Goal: Task Accomplishment & Management: Complete application form

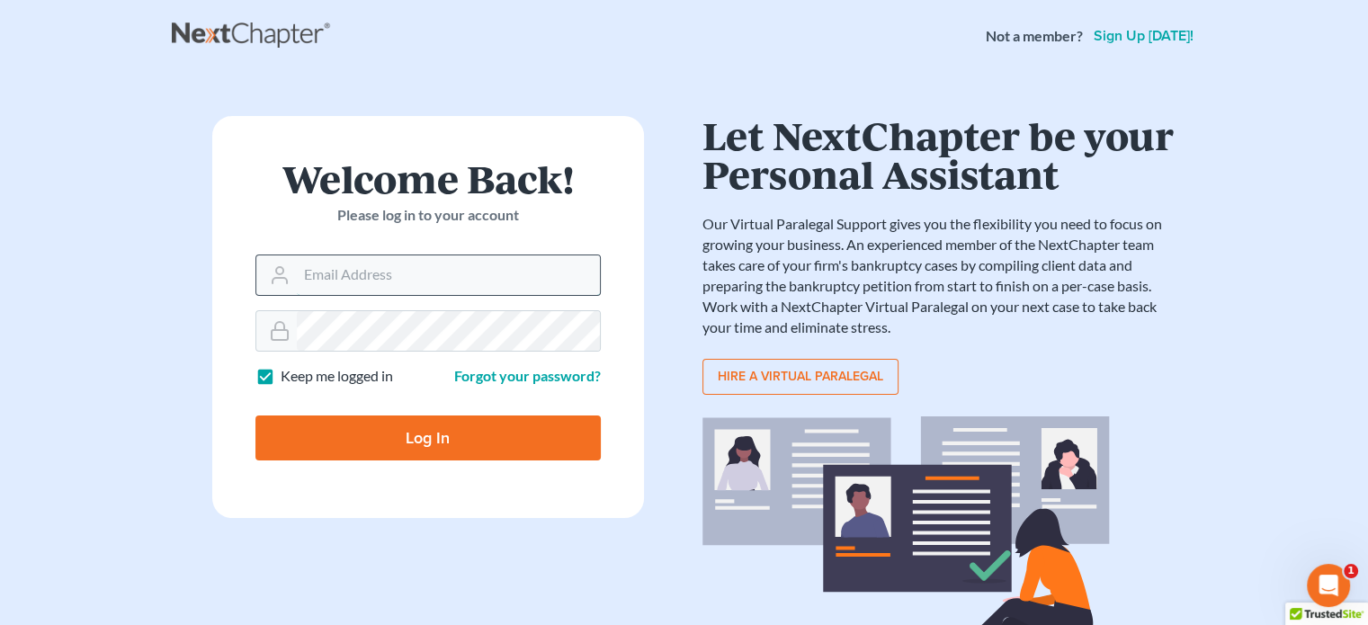
click at [297, 270] on input "Email Address" at bounding box center [448, 275] width 303 height 40
type input "[EMAIL_ADDRESS][DOMAIN_NAME]"
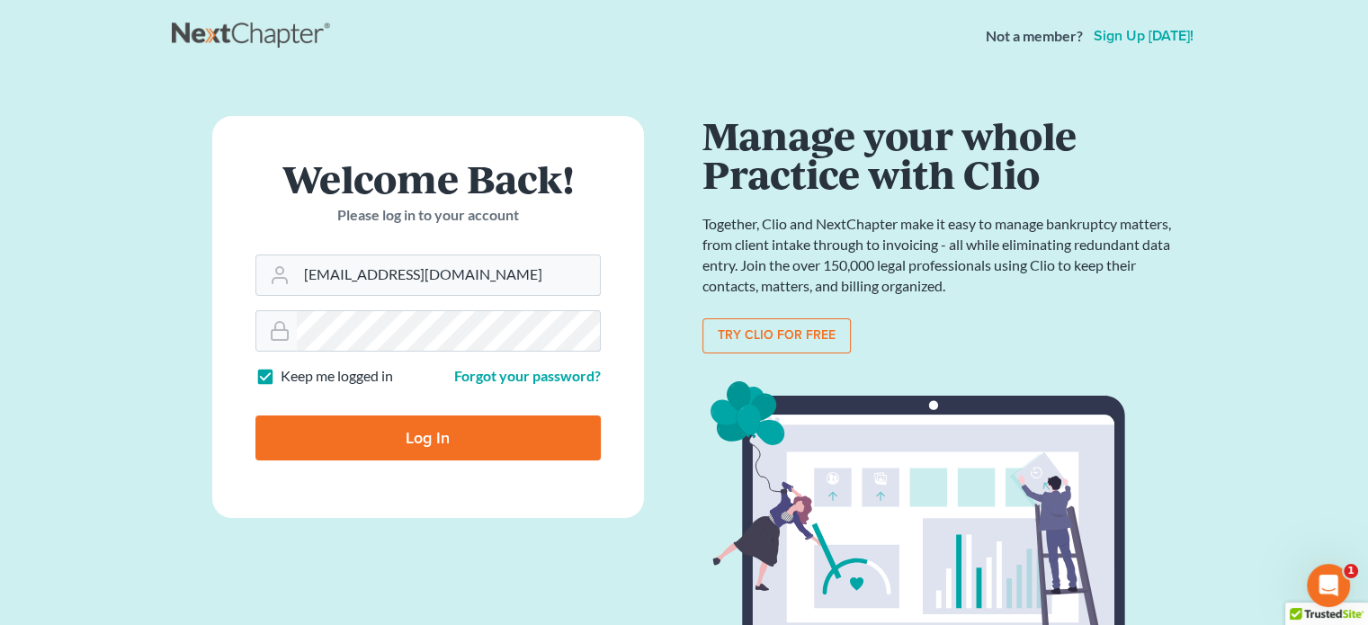
click at [416, 443] on input "Log In" at bounding box center [427, 438] width 345 height 45
type input "Thinking..."
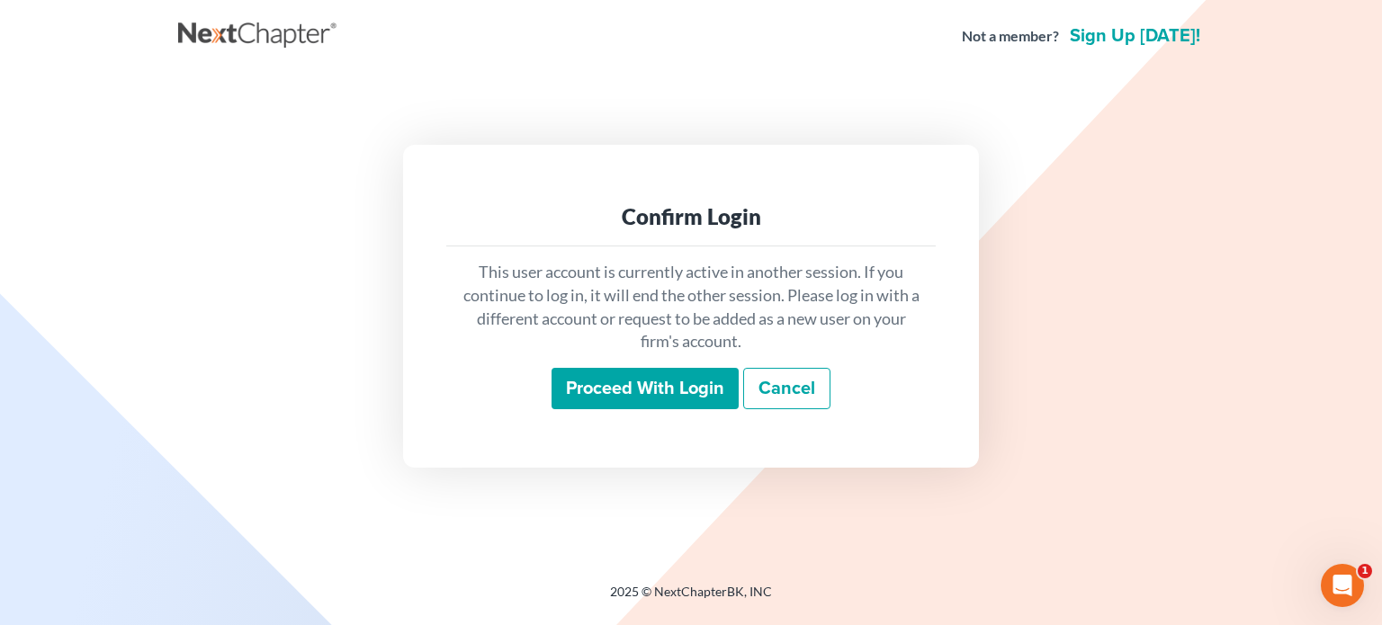
click at [619, 384] on input "Proceed with login" at bounding box center [644, 388] width 187 height 41
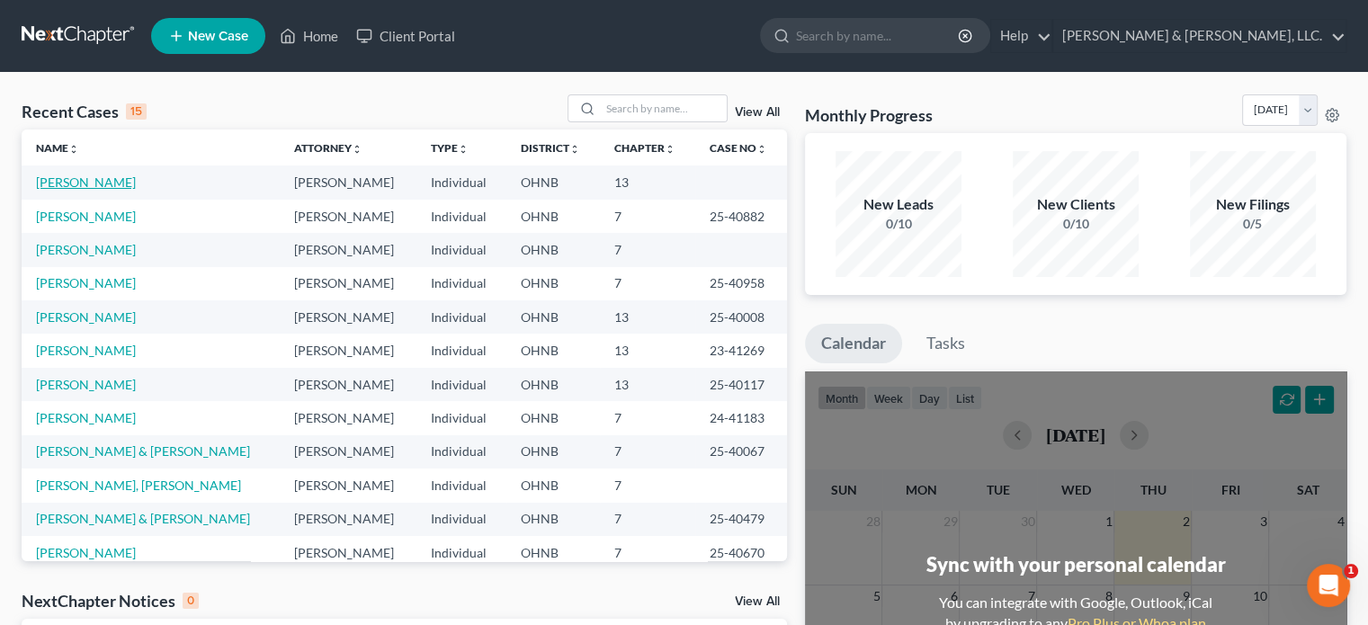
click at [61, 180] on link "[PERSON_NAME]" at bounding box center [86, 182] width 100 height 15
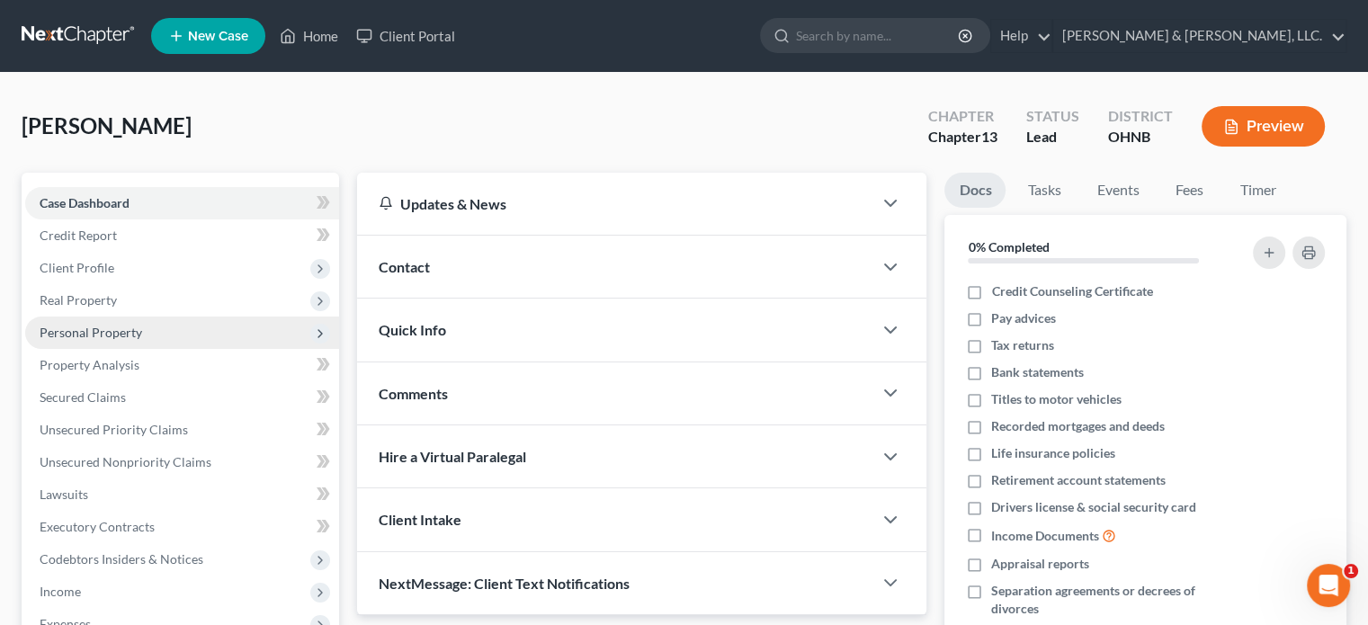
click at [118, 328] on span "Personal Property" at bounding box center [91, 332] width 103 height 15
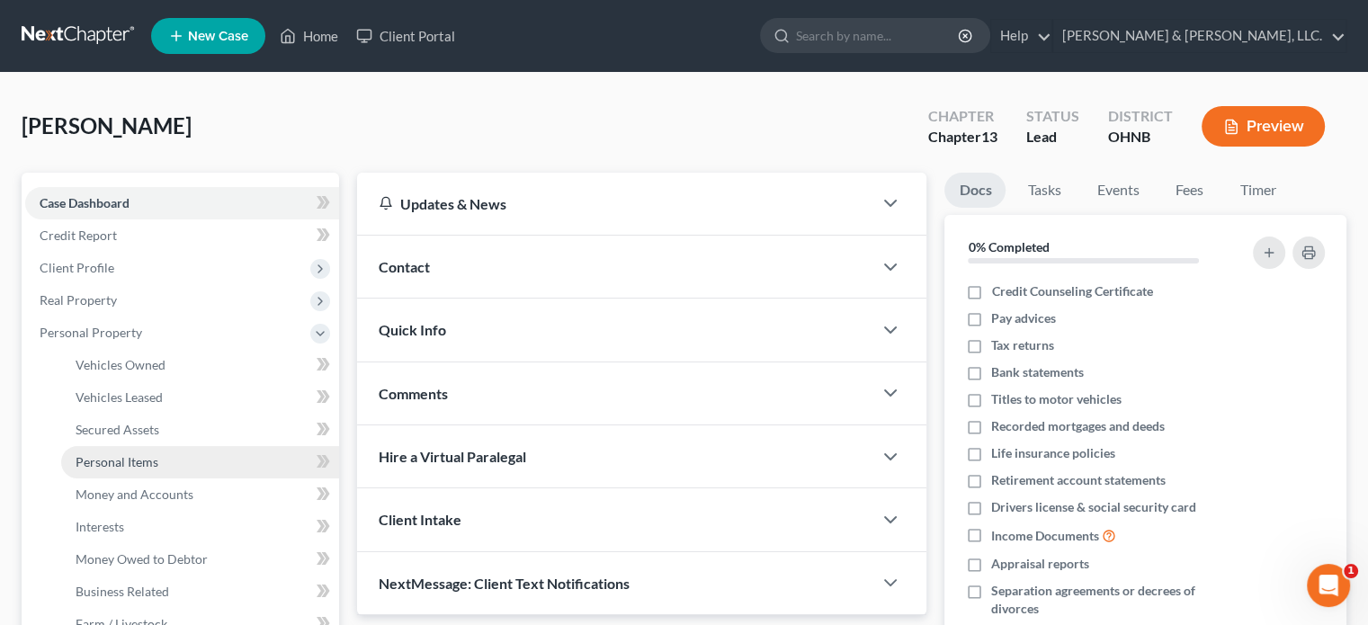
click at [148, 461] on span "Personal Items" at bounding box center [117, 461] width 83 height 15
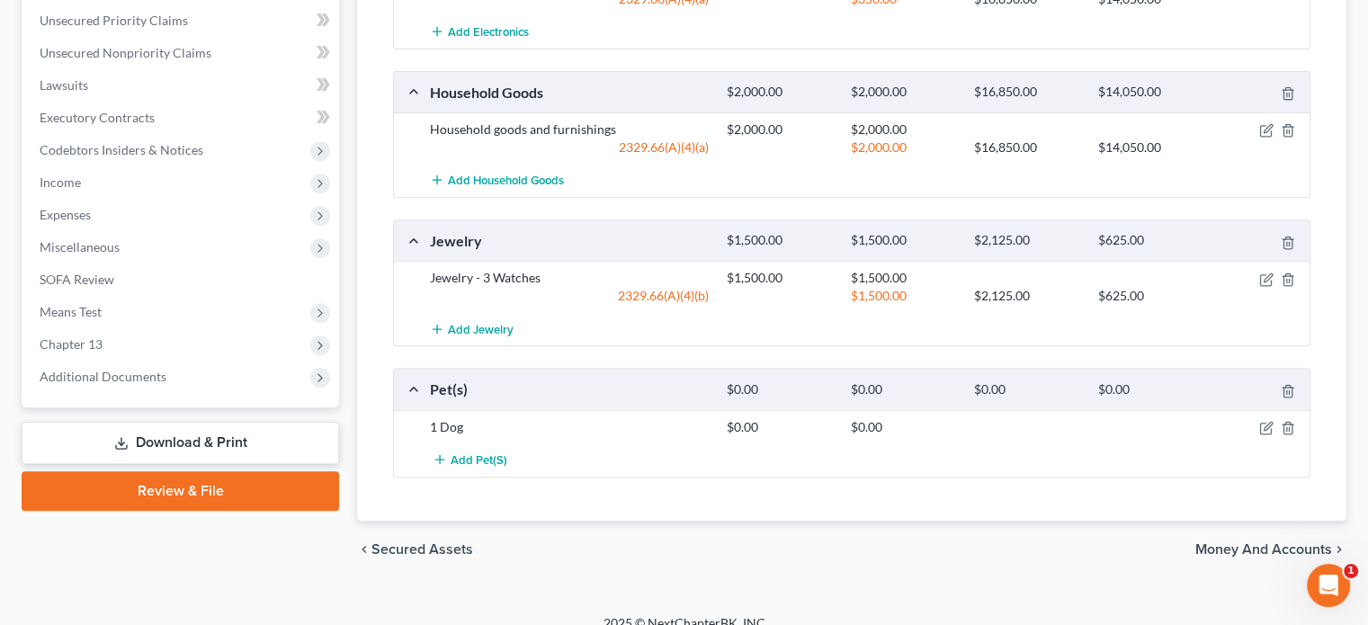
scroll to position [749, 0]
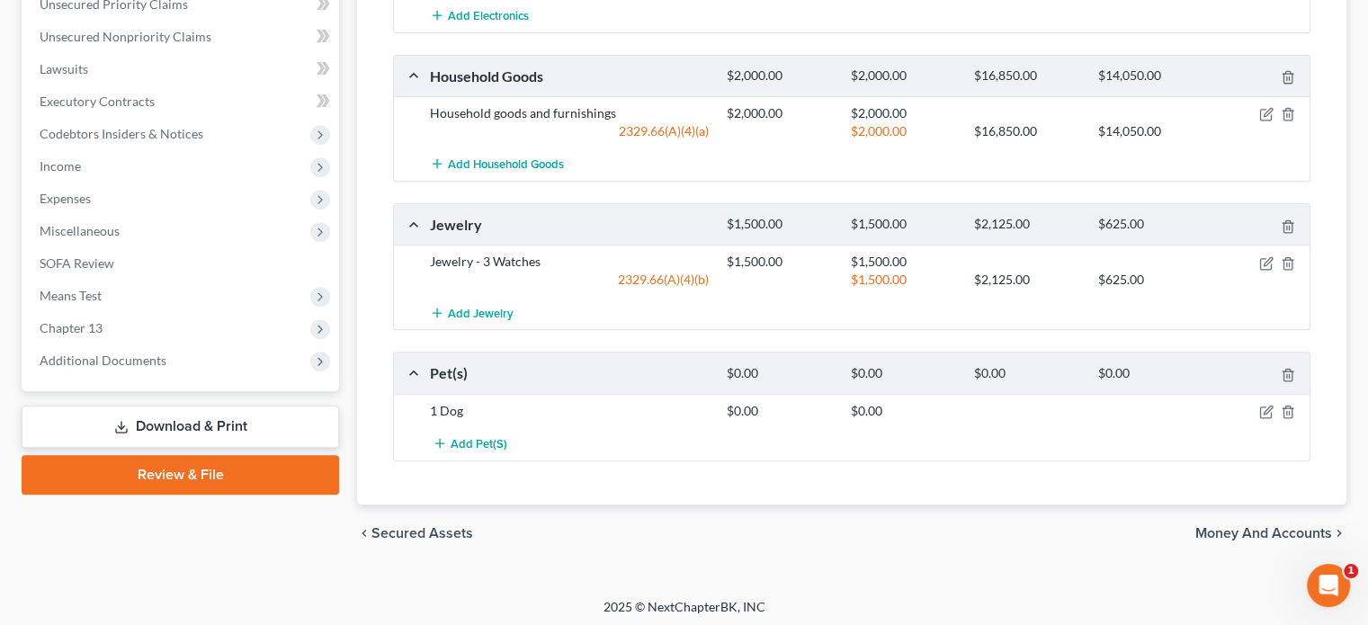
click at [166, 474] on link "Review & File" at bounding box center [181, 475] width 318 height 40
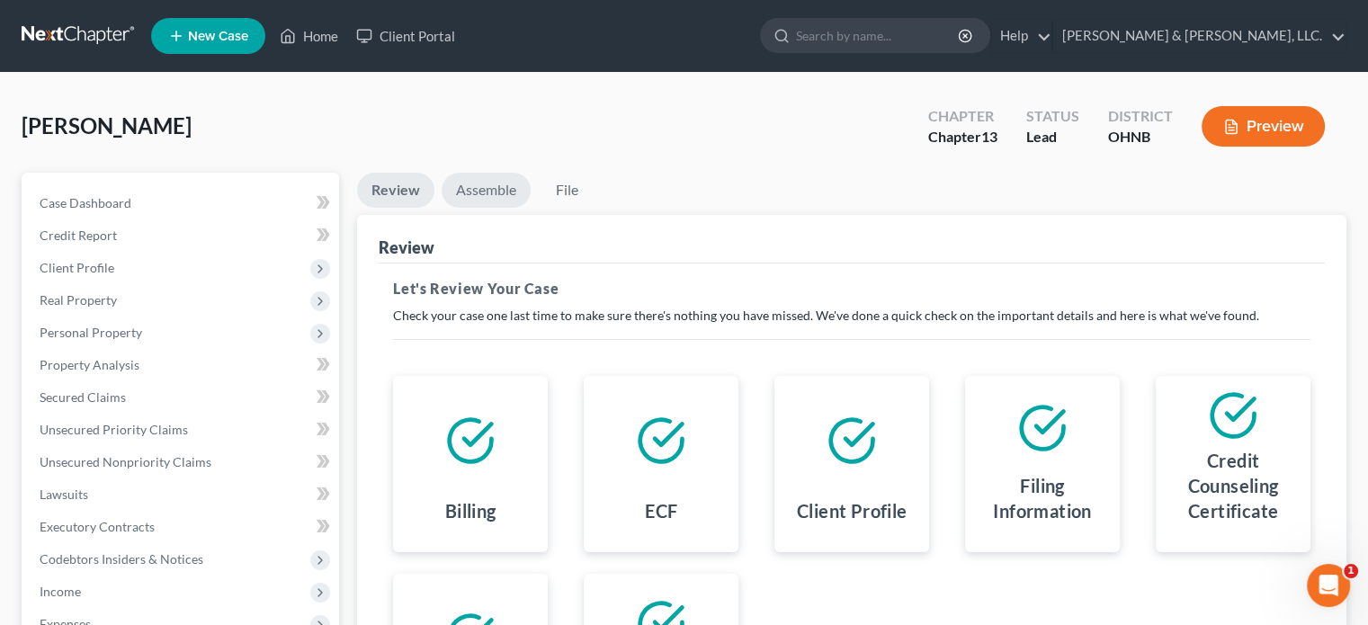
click at [501, 187] on link "Assemble" at bounding box center [486, 190] width 89 height 35
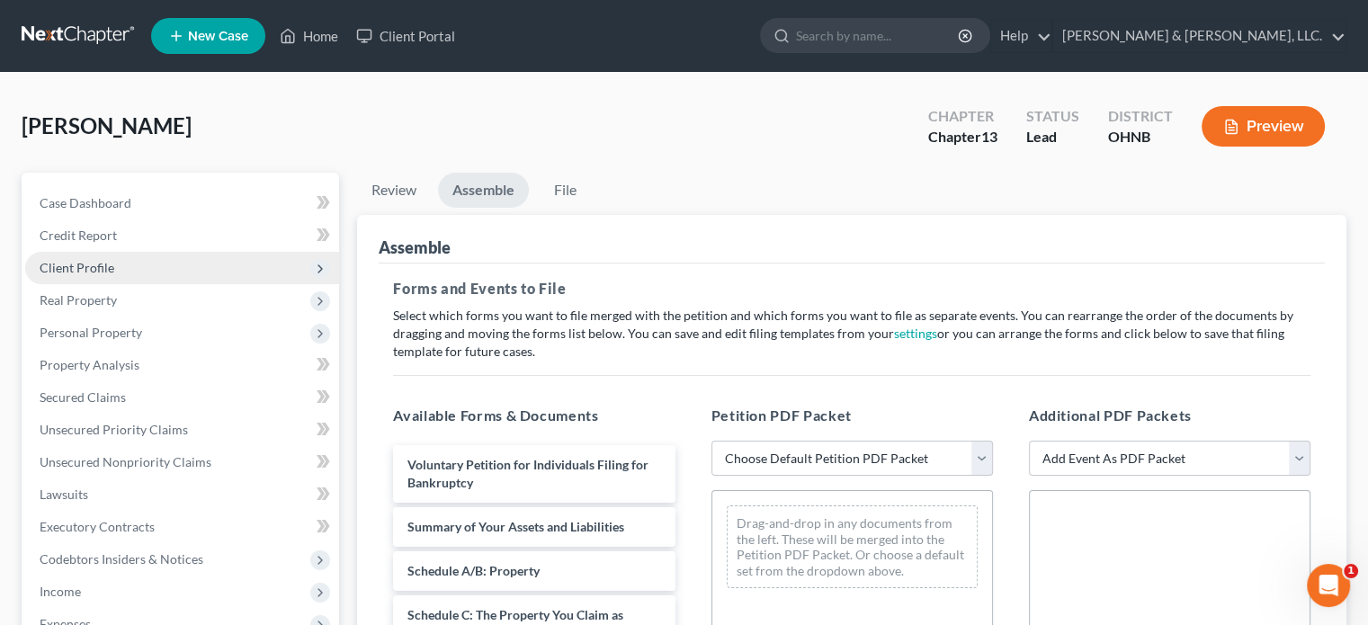
click at [101, 264] on span "Client Profile" at bounding box center [77, 267] width 75 height 15
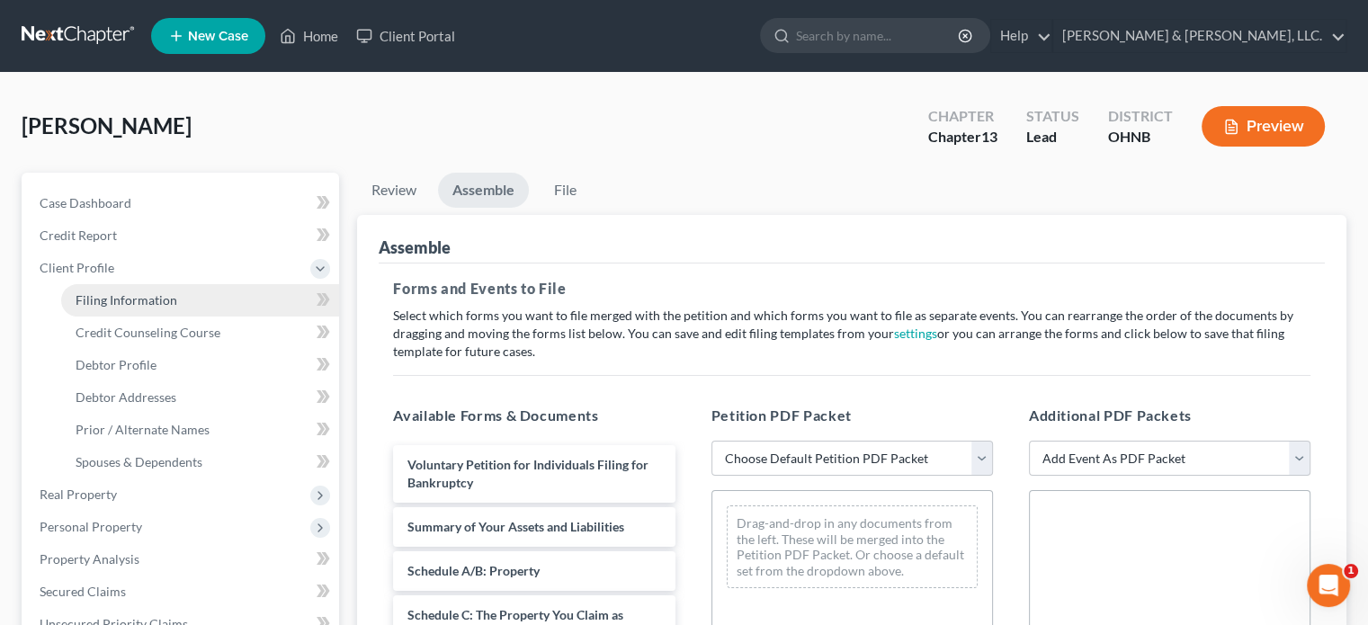
click at [129, 295] on span "Filing Information" at bounding box center [127, 299] width 102 height 15
select select "1"
select select "0"
select select "3"
select select "36"
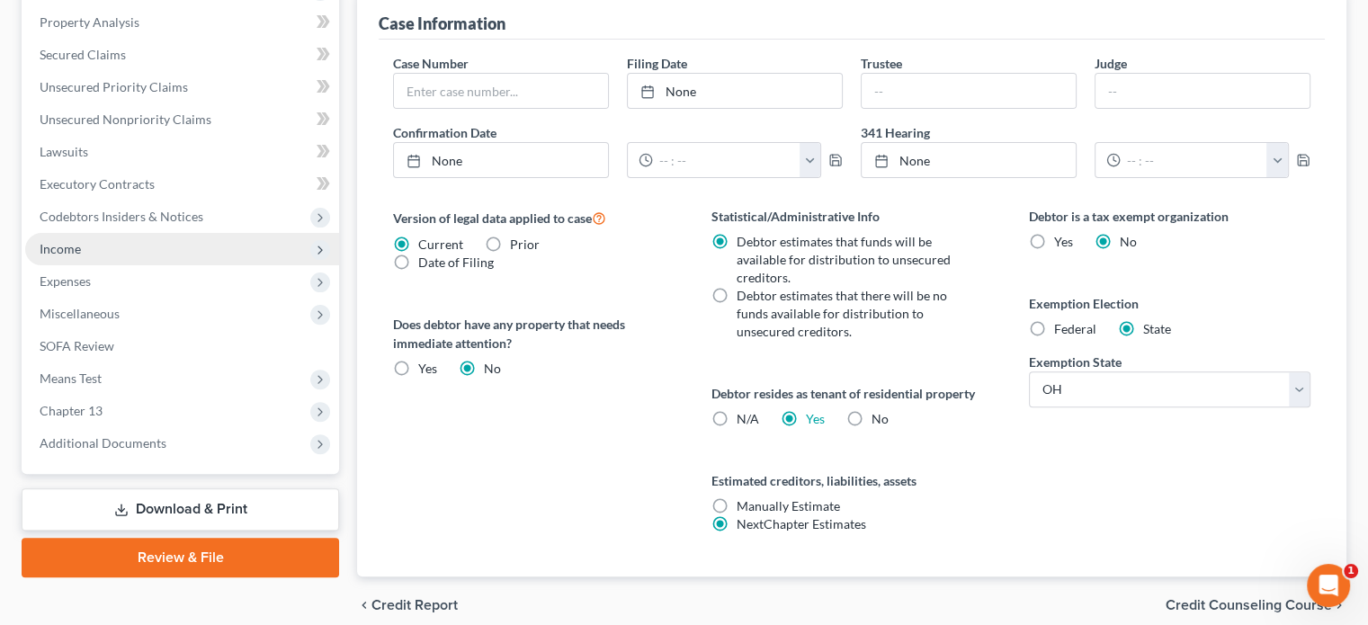
scroll to position [612, 0]
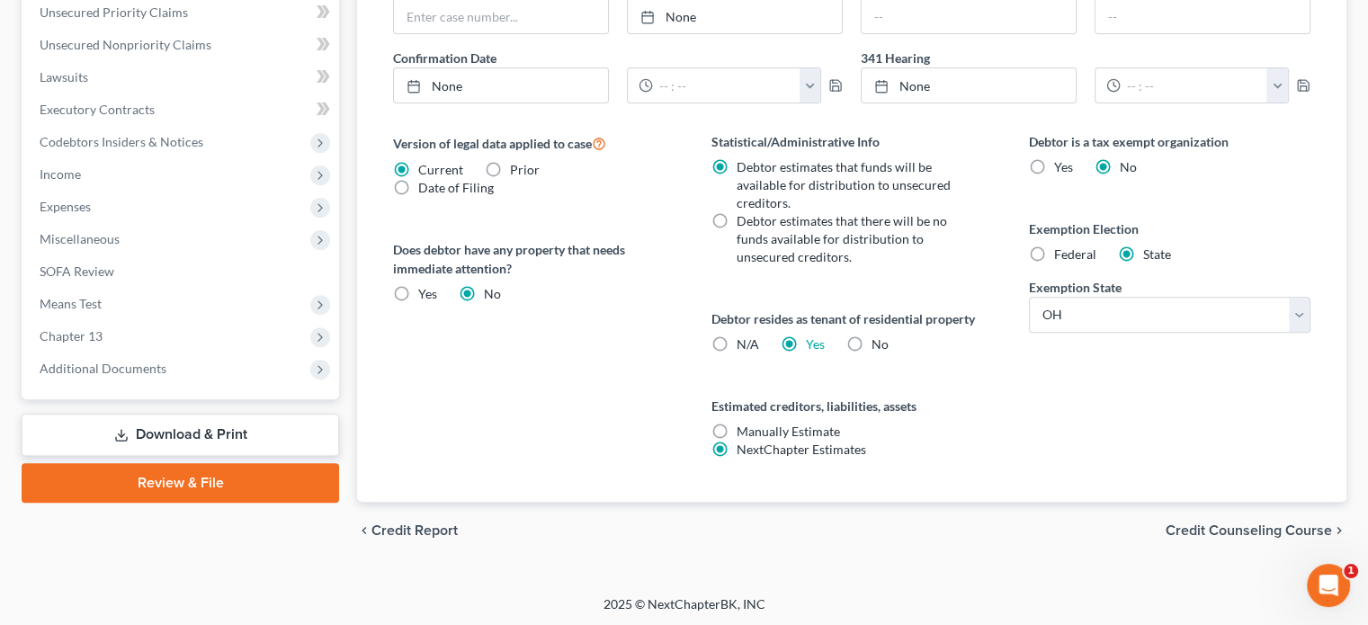
click at [201, 474] on link "Review & File" at bounding box center [181, 483] width 318 height 40
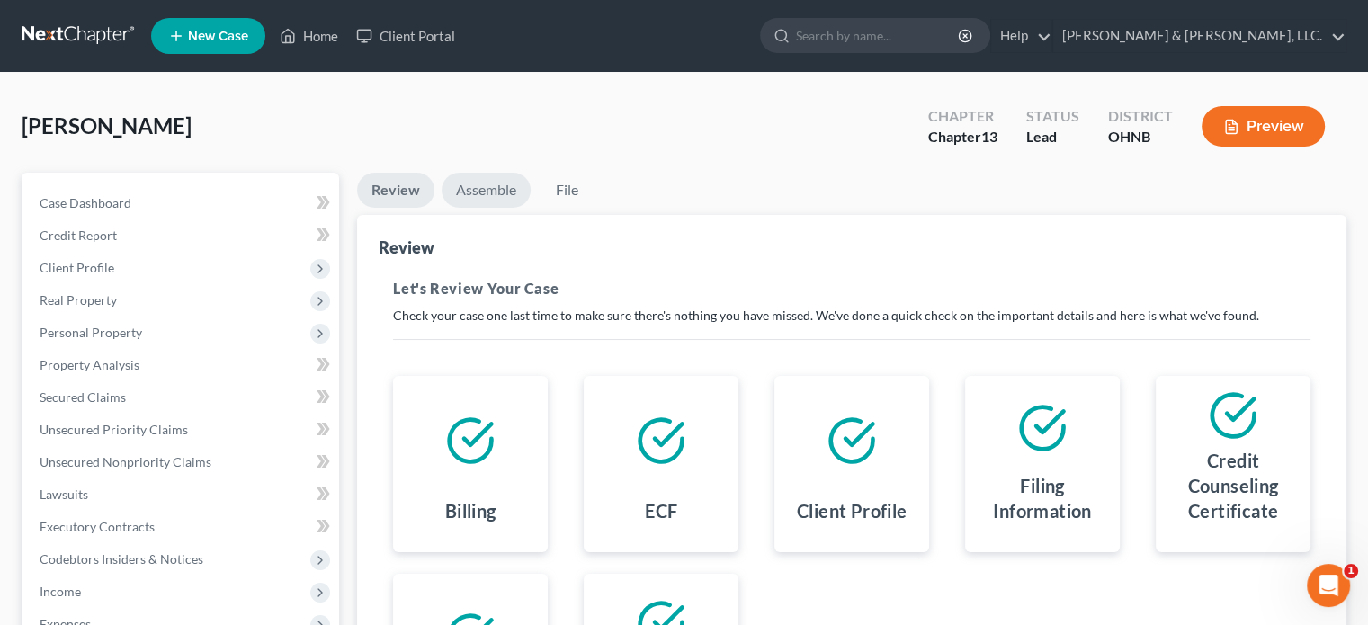
click at [475, 189] on link "Assemble" at bounding box center [486, 190] width 89 height 35
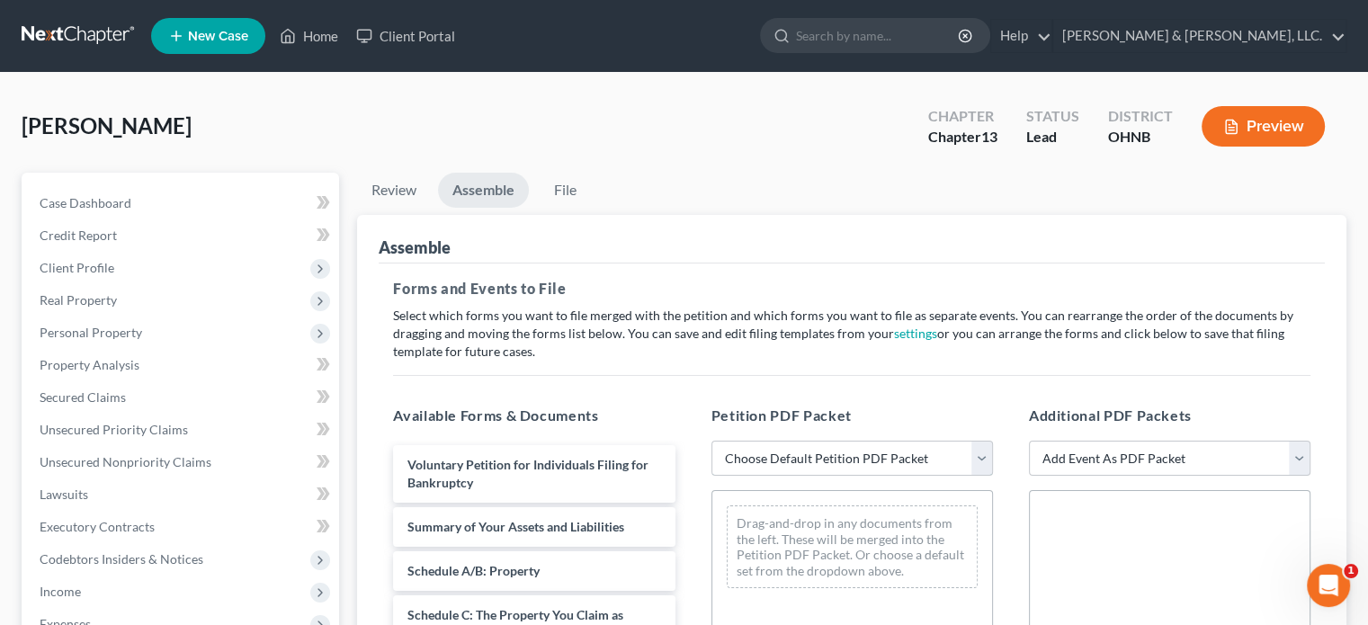
click at [980, 457] on select "Choose Default Petition PDF Packet Complete Bankruptcy Petition (all forms and …" at bounding box center [852, 459] width 282 height 36
select select "0"
click at [711, 441] on select "Choose Default Petition PDF Packet Complete Bankruptcy Petition (all forms and …" at bounding box center [852, 459] width 282 height 36
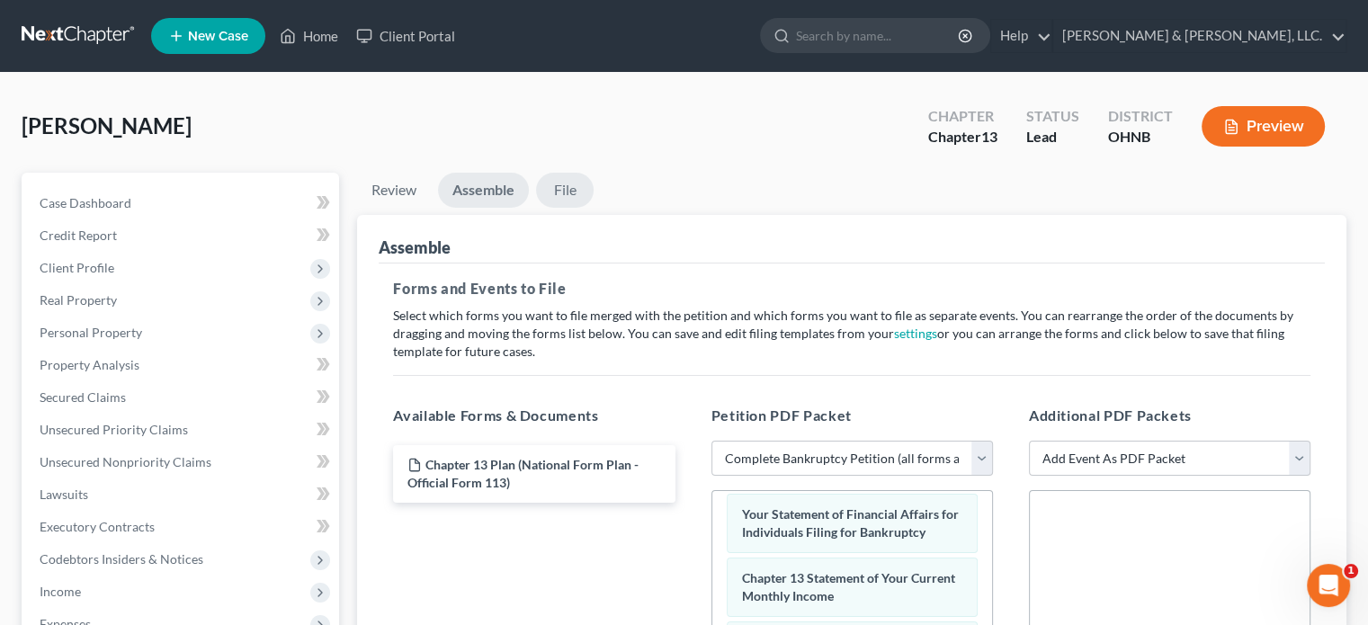
click at [577, 192] on link "File" at bounding box center [565, 190] width 58 height 35
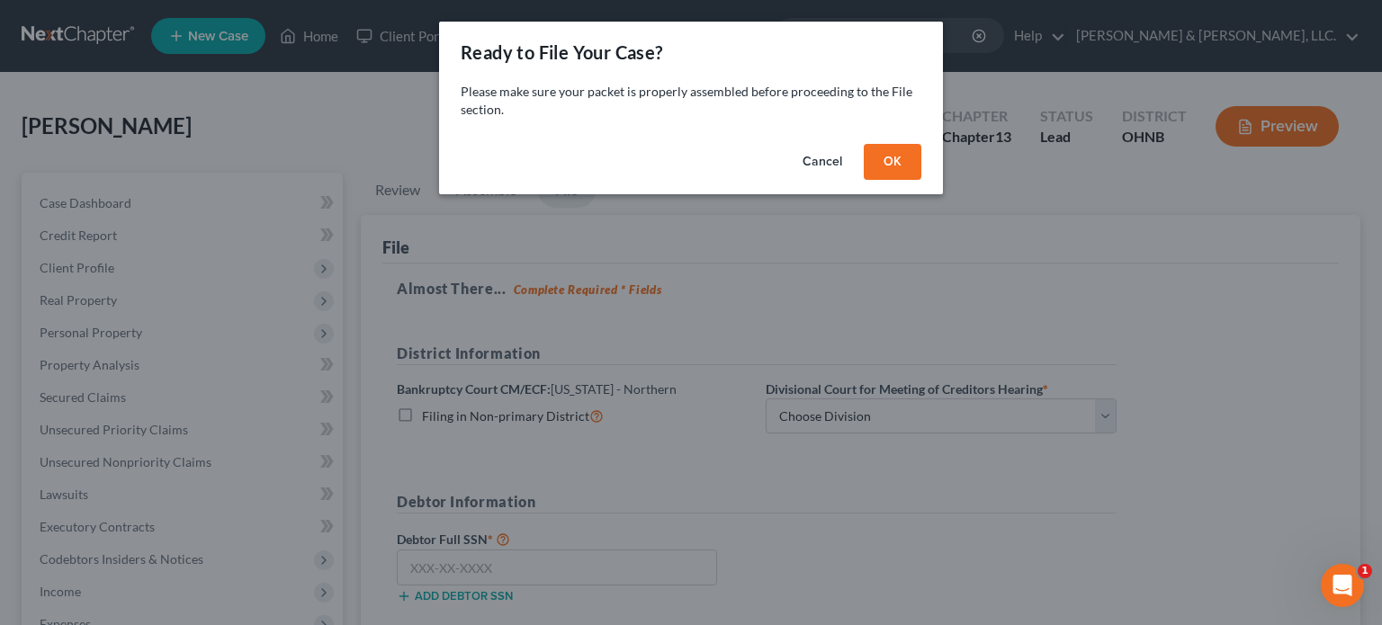
click at [887, 164] on button "OK" at bounding box center [893, 162] width 58 height 36
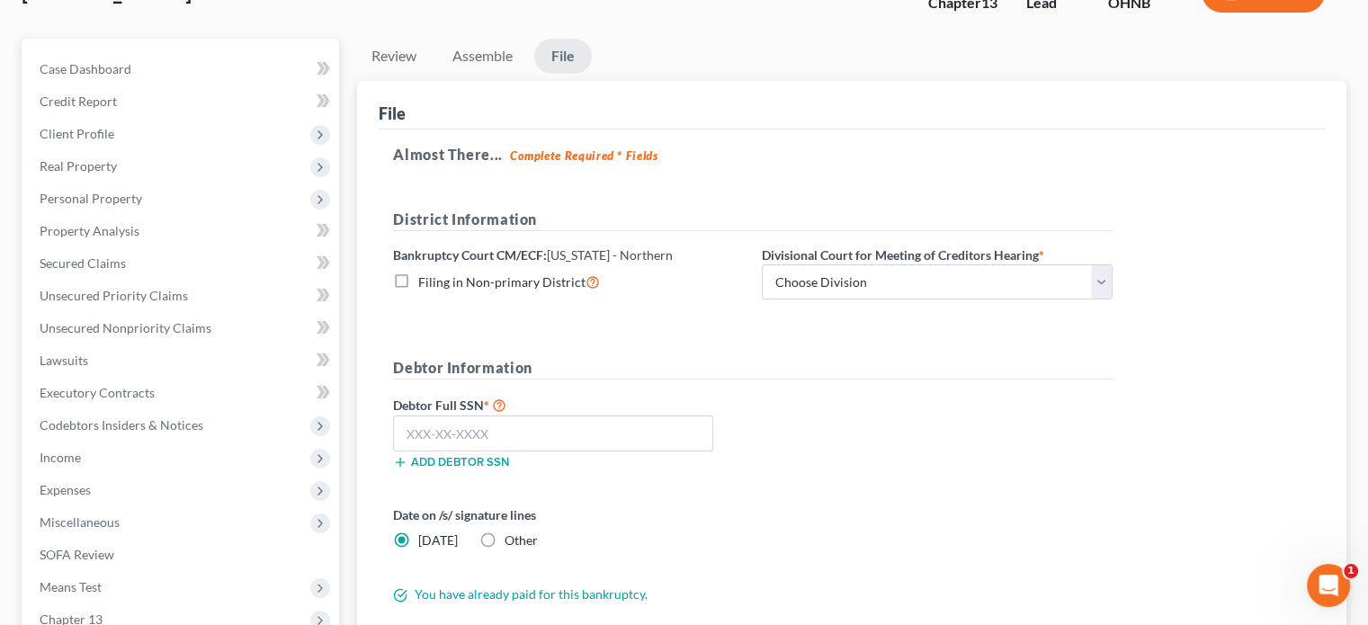
scroll to position [180, 0]
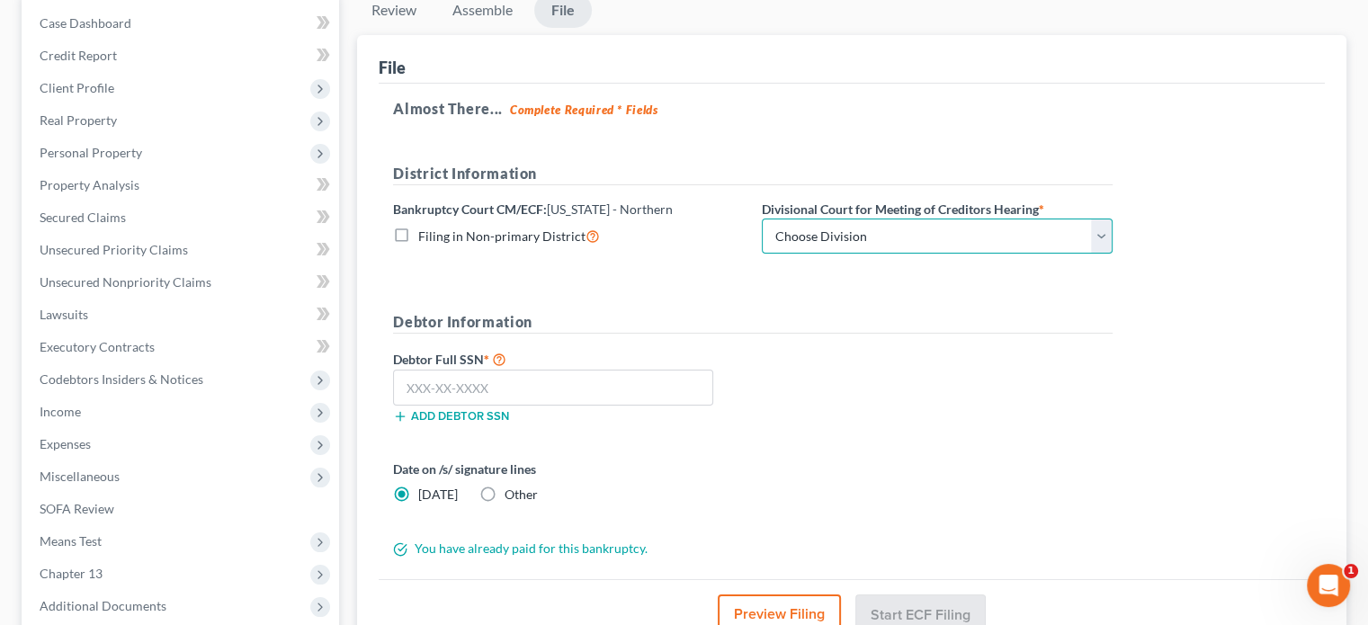
click at [871, 240] on select "Choose Division Akron [GEOGRAPHIC_DATA] [GEOGRAPHIC_DATA] [GEOGRAPHIC_DATA] [GE…" at bounding box center [937, 237] width 351 height 36
select select "4"
click at [762, 219] on select "Choose Division Akron [GEOGRAPHIC_DATA] [GEOGRAPHIC_DATA] [GEOGRAPHIC_DATA] [GE…" at bounding box center [937, 237] width 351 height 36
click at [402, 385] on input "text" at bounding box center [553, 388] width 320 height 36
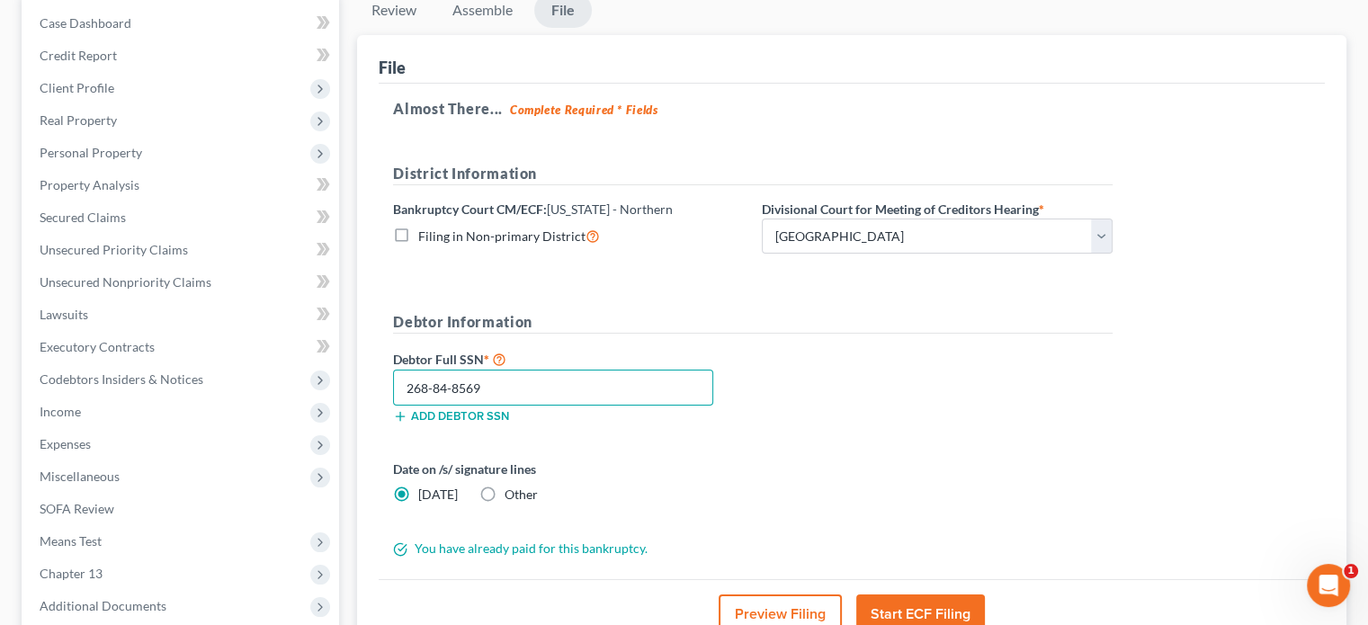
type input "268-84-8569"
click at [505, 492] on label "Other" at bounding box center [521, 495] width 33 height 18
click at [512, 492] on input "Other" at bounding box center [518, 492] width 12 height 12
radio input "true"
radio input "false"
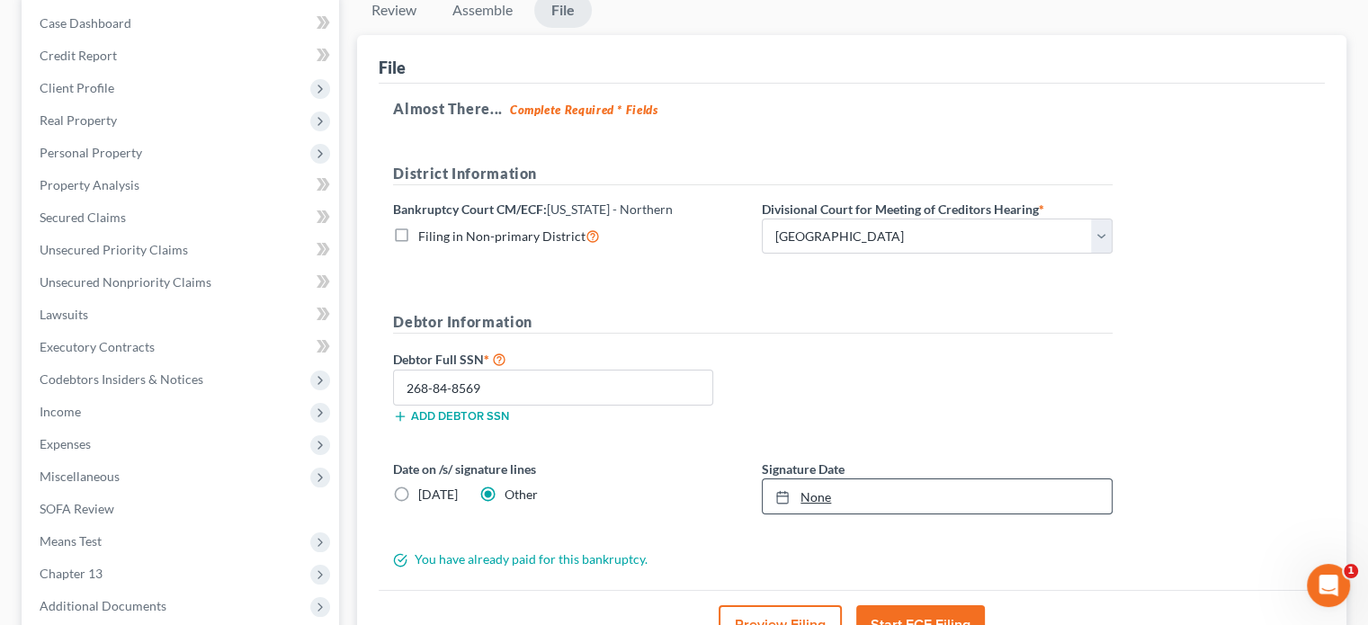
type input "[DATE]"
click at [824, 495] on link "None" at bounding box center [937, 496] width 349 height 34
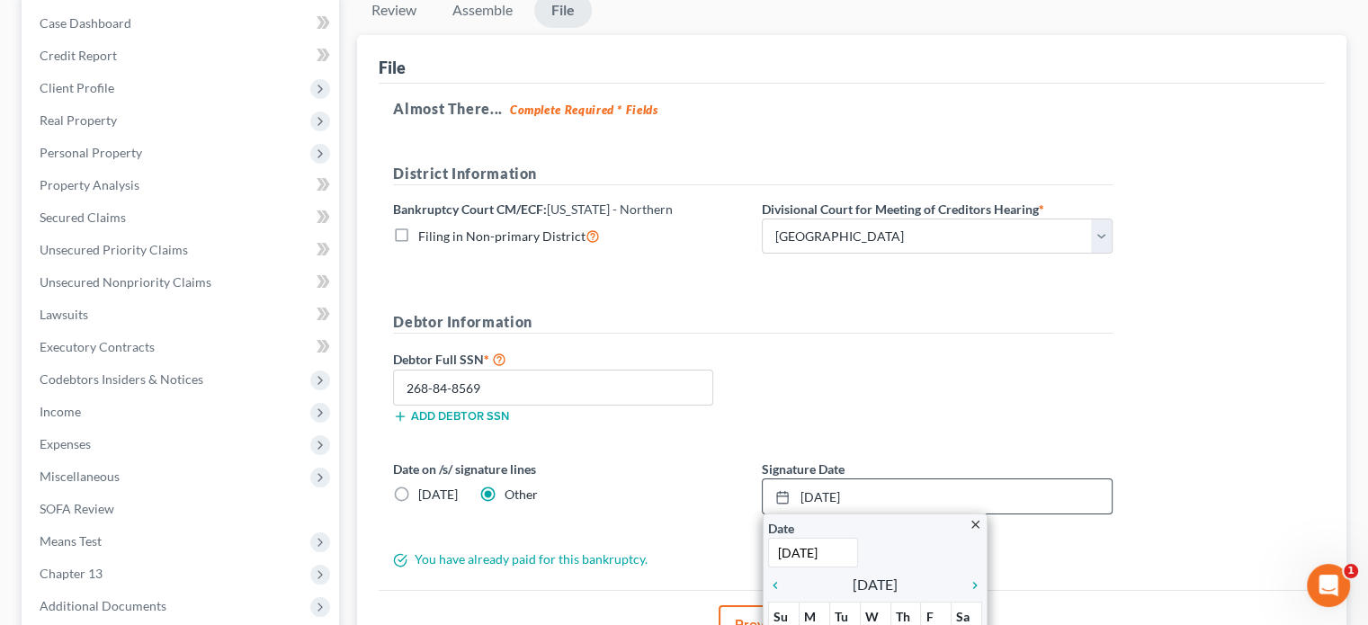
scroll to position [270, 0]
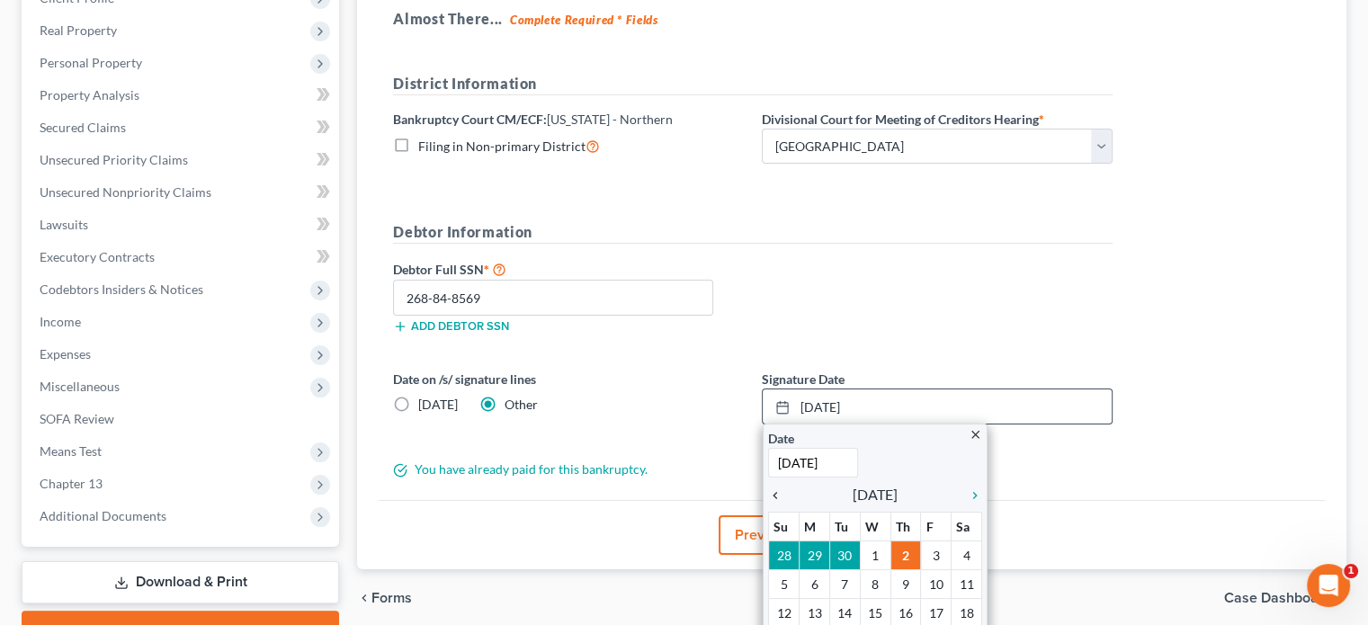
click at [775, 494] on icon "chevron_left" at bounding box center [779, 495] width 23 height 14
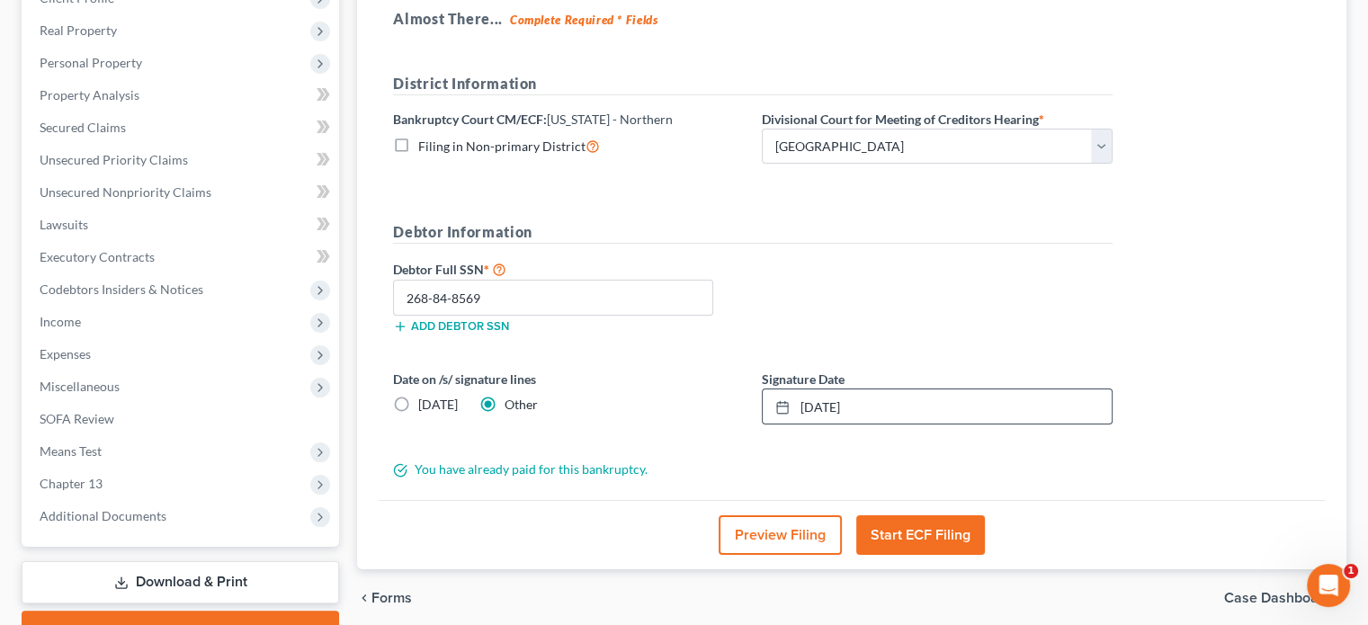
click at [903, 537] on button "Start ECF Filing" at bounding box center [920, 535] width 129 height 40
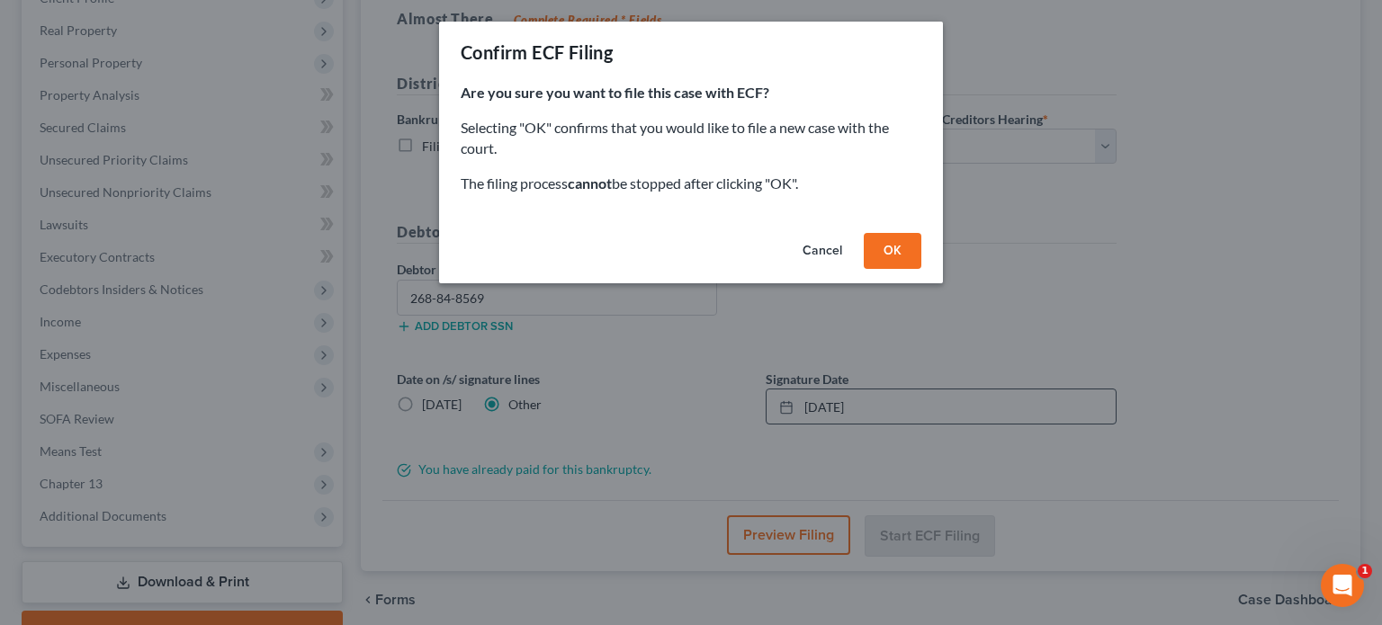
click at [807, 254] on button "Cancel" at bounding box center [822, 251] width 68 height 36
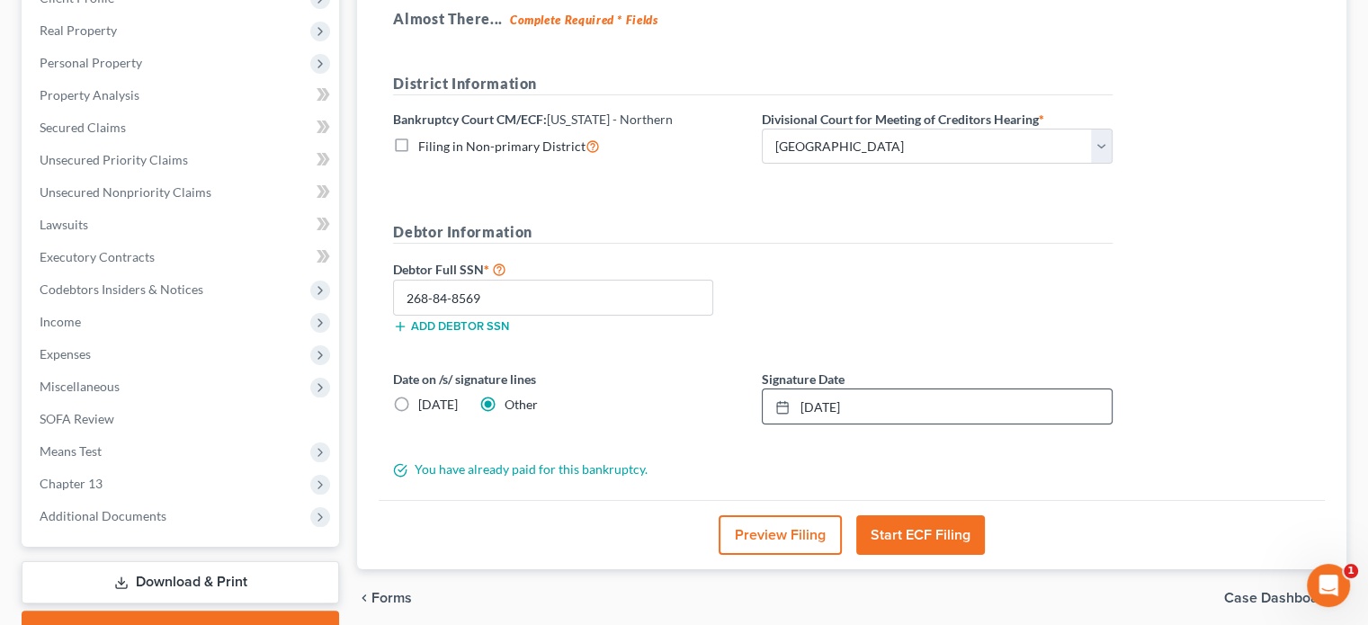
click at [910, 541] on button "Start ECF Filing" at bounding box center [920, 535] width 129 height 40
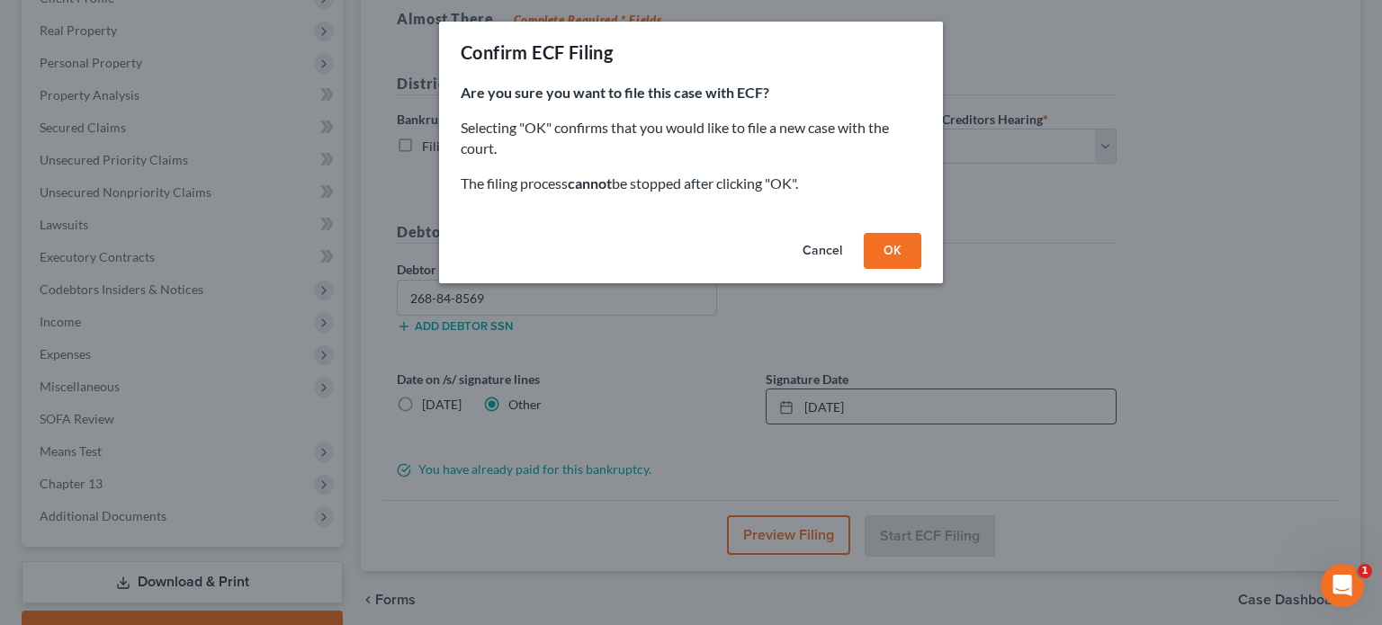
click at [881, 254] on button "OK" at bounding box center [893, 251] width 58 height 36
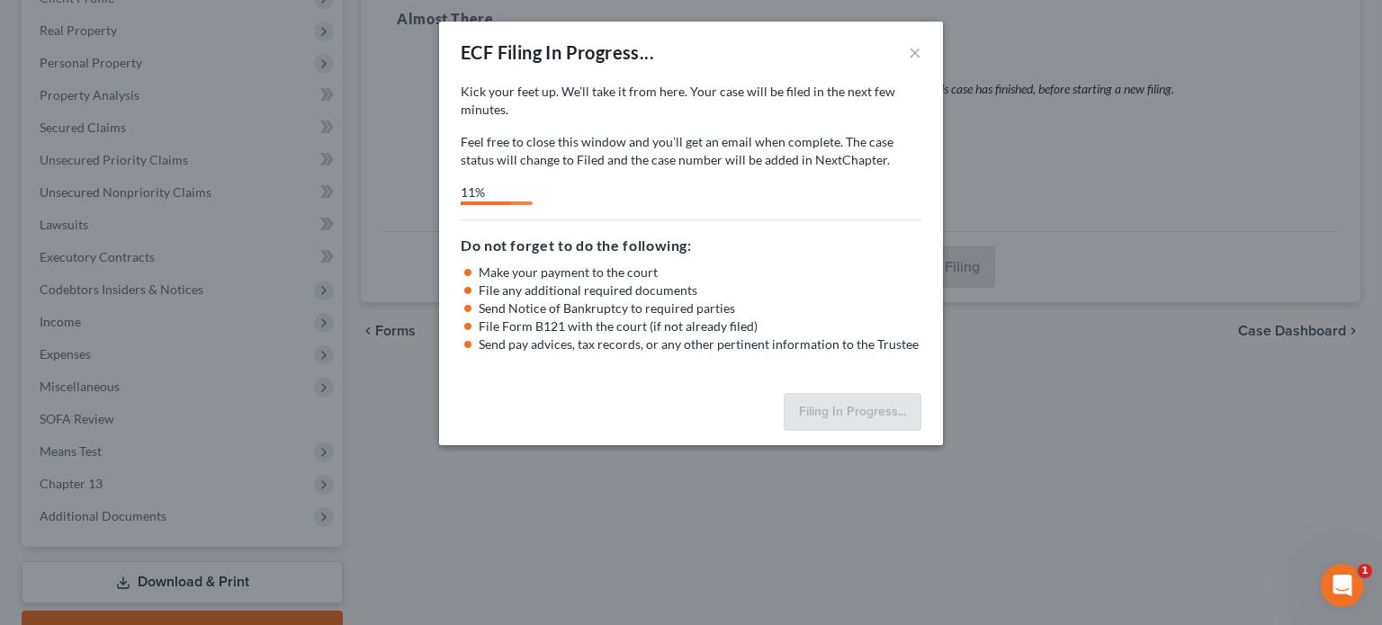
select select "4"
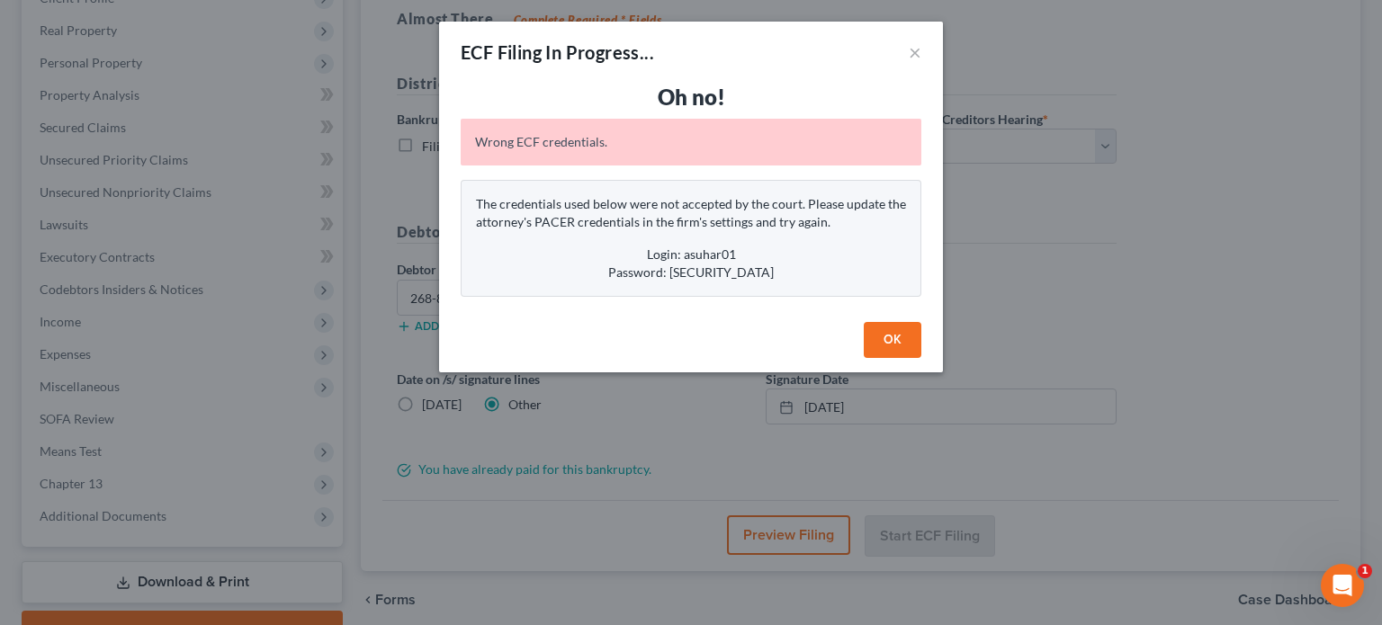
click at [899, 336] on button "OK" at bounding box center [893, 340] width 58 height 36
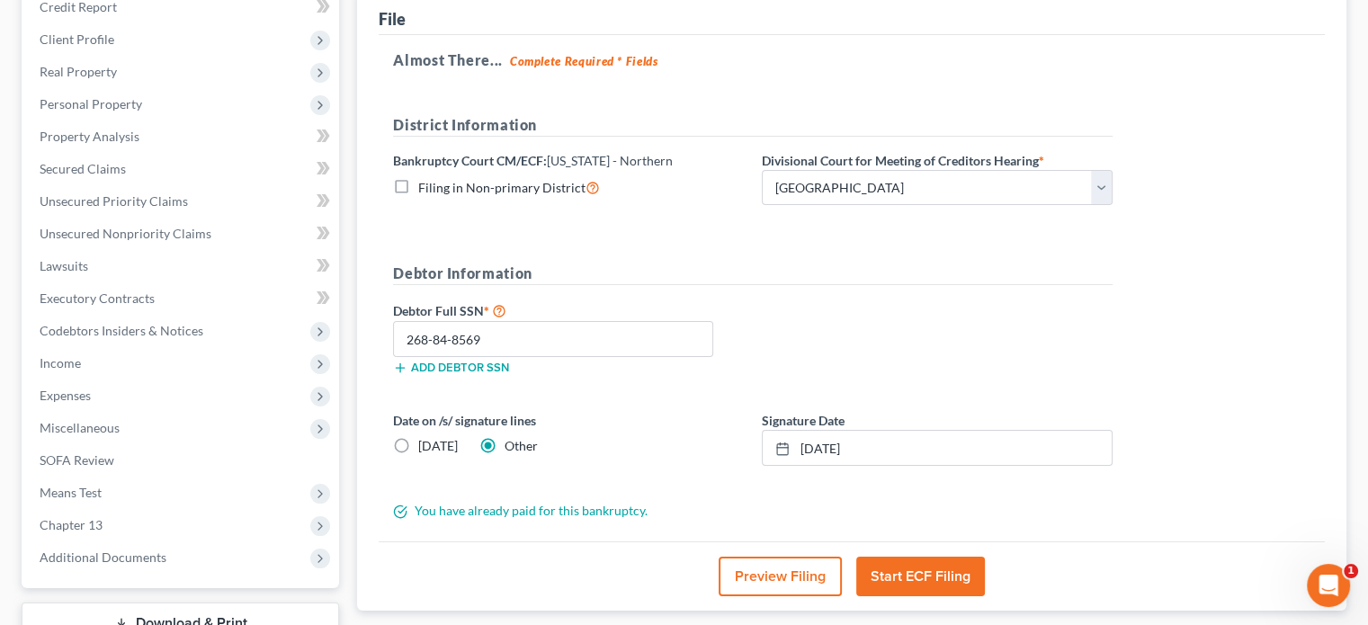
scroll to position [0, 0]
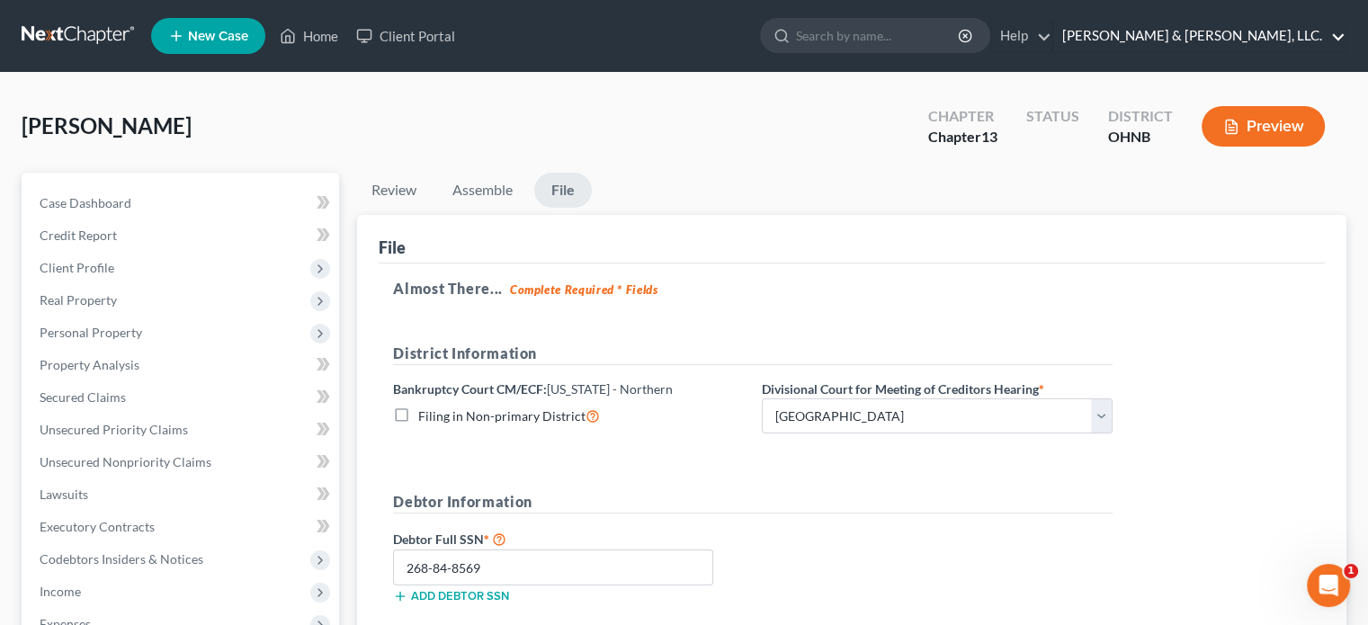
click at [1215, 38] on link "[PERSON_NAME] & [PERSON_NAME], LLC." at bounding box center [1199, 36] width 292 height 32
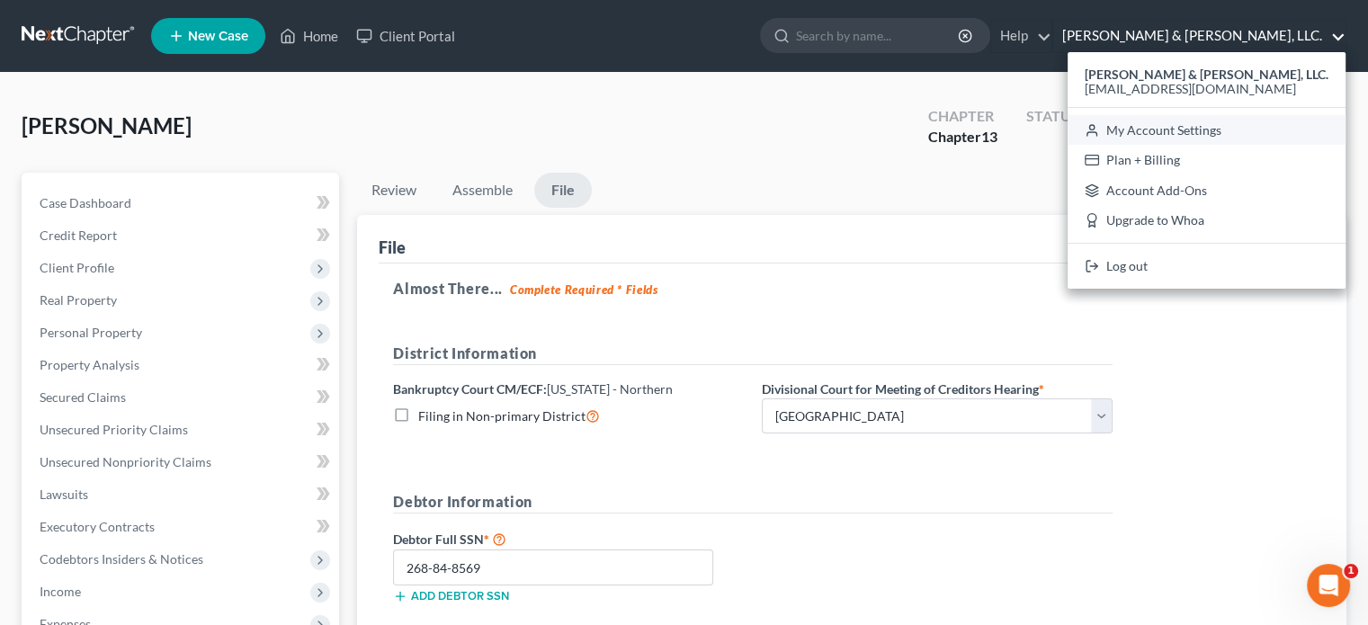
click at [1238, 132] on link "My Account Settings" at bounding box center [1207, 130] width 278 height 31
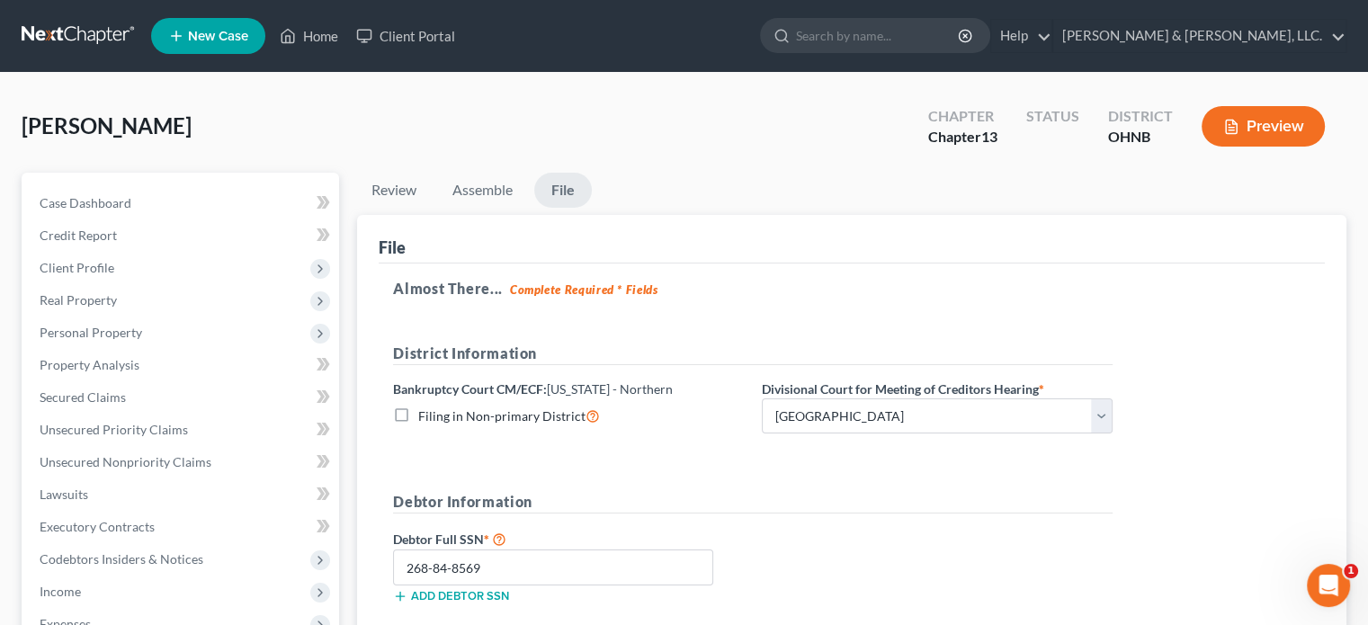
select select "61"
select select "24"
select select "36"
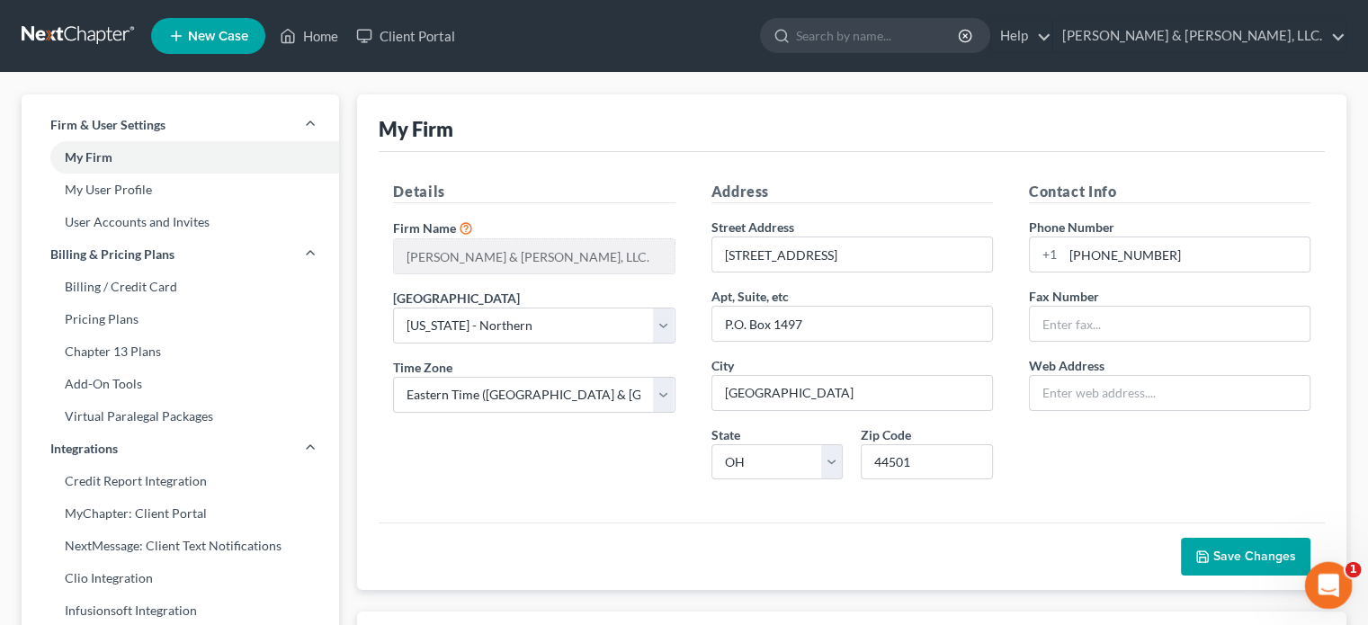
click at [1329, 576] on icon "Open Intercom Messenger" at bounding box center [1326, 583] width 30 height 30
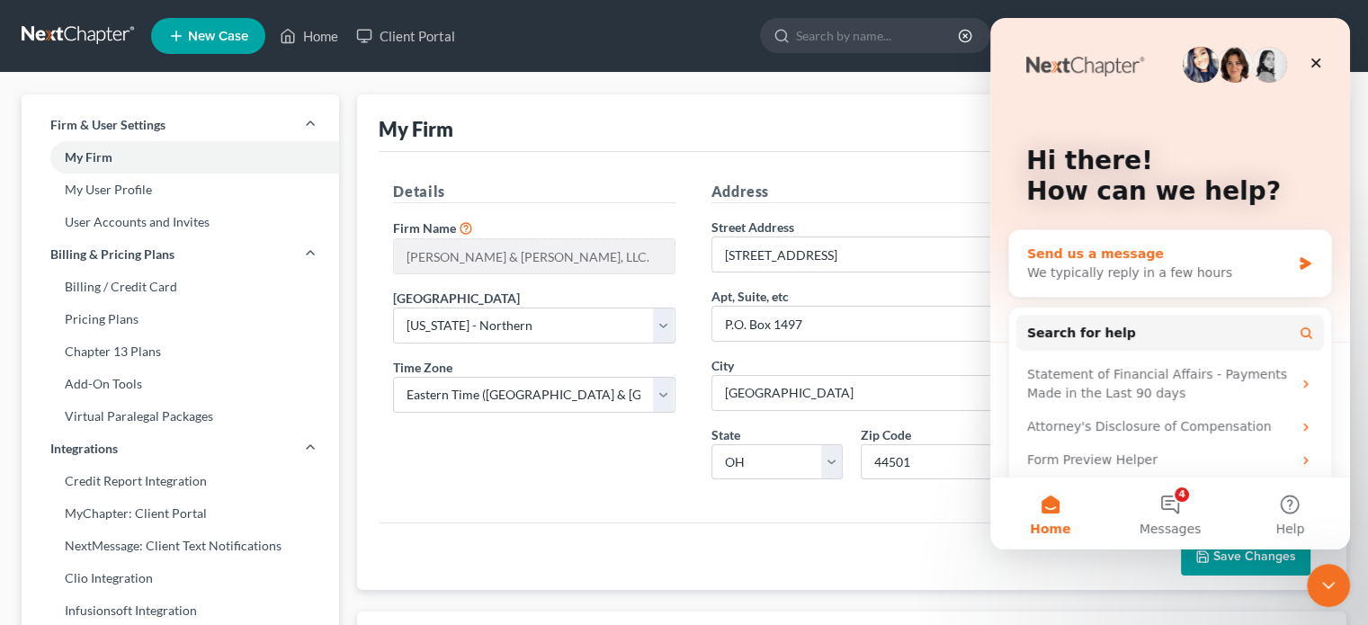
click at [1052, 265] on div "We typically reply in a few hours" at bounding box center [1159, 273] width 264 height 19
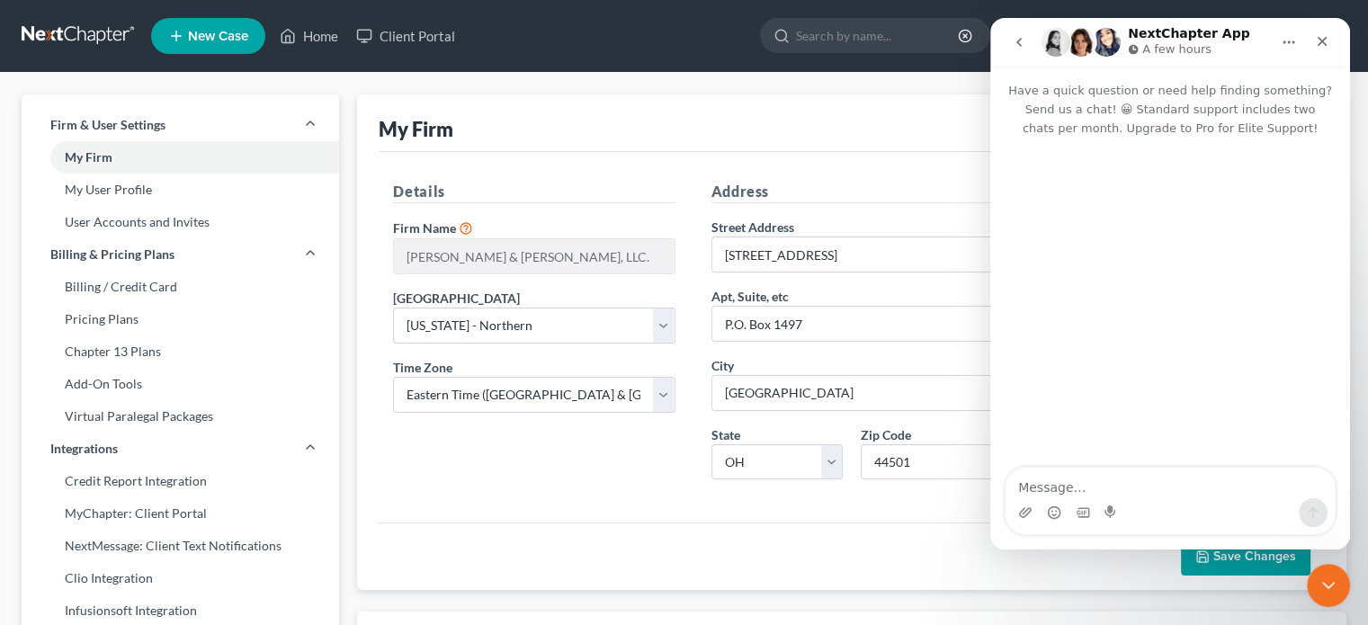
click at [820, 128] on div "My Firm" at bounding box center [852, 123] width 946 height 58
click at [1325, 40] on icon "Close" at bounding box center [1322, 41] width 14 height 14
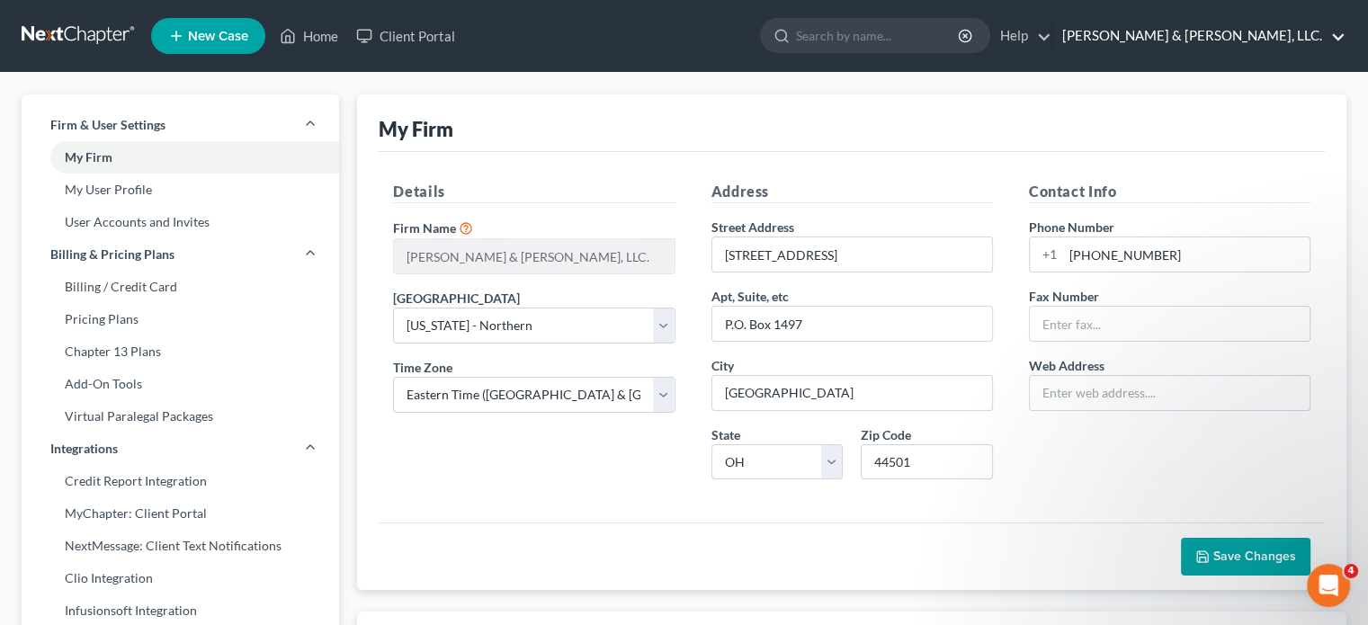
click at [1236, 33] on link "[PERSON_NAME] & [PERSON_NAME], LLC." at bounding box center [1199, 36] width 292 height 32
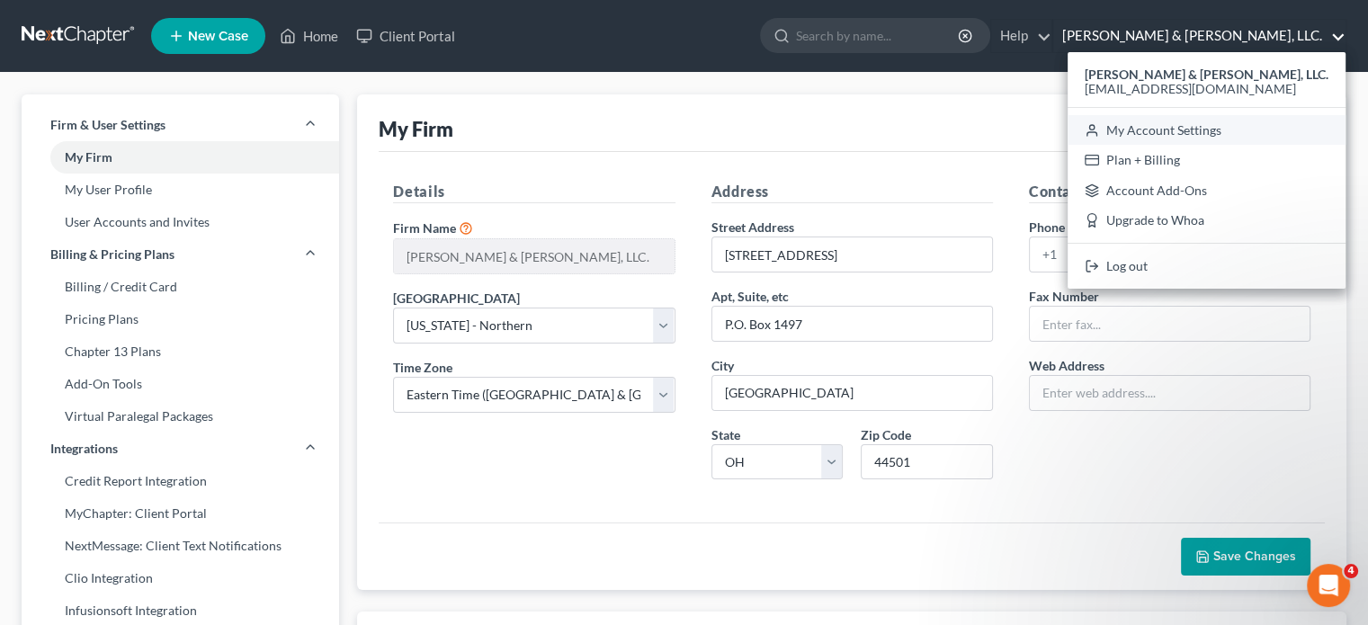
click at [1244, 128] on link "My Account Settings" at bounding box center [1207, 130] width 278 height 31
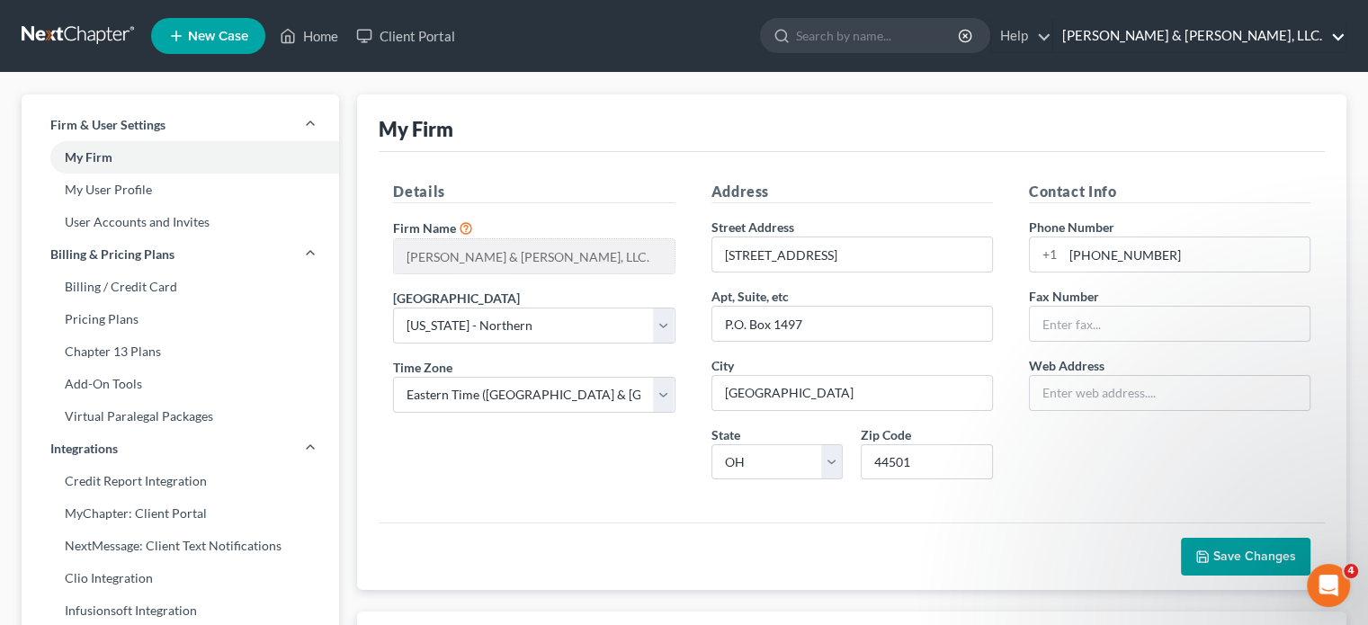
click at [1257, 31] on link "[PERSON_NAME] & [PERSON_NAME], LLC." at bounding box center [1199, 36] width 292 height 32
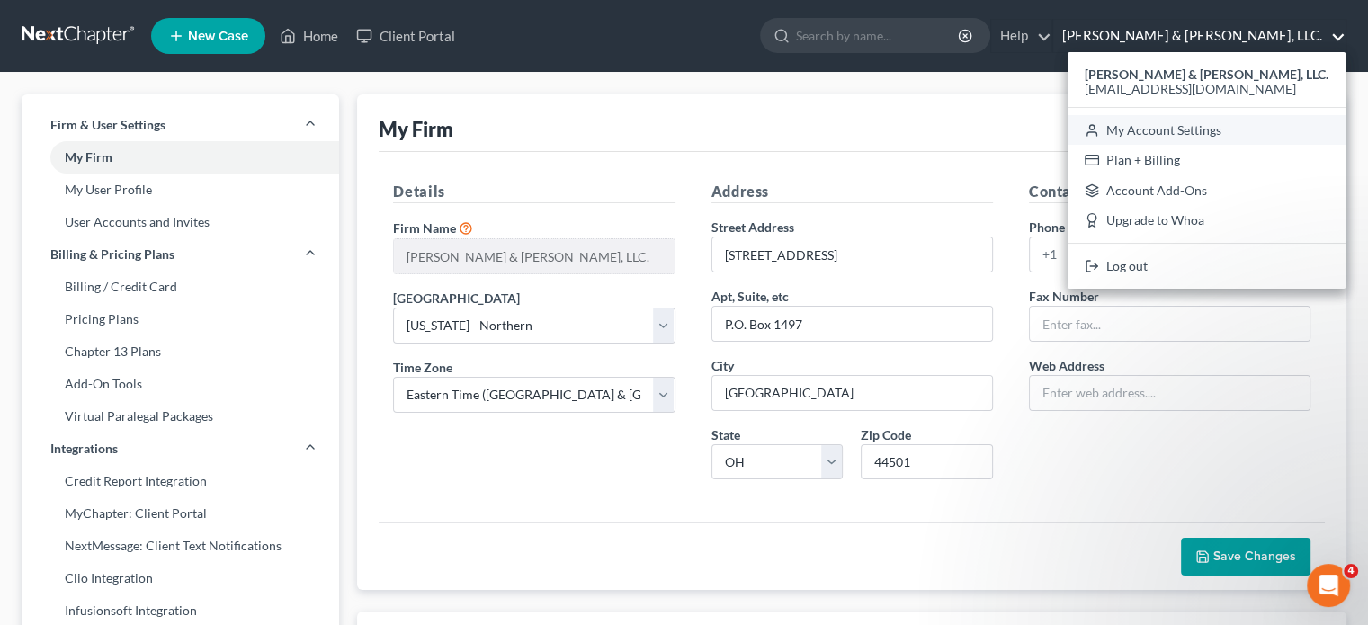
click at [1257, 131] on link "My Account Settings" at bounding box center [1207, 130] width 278 height 31
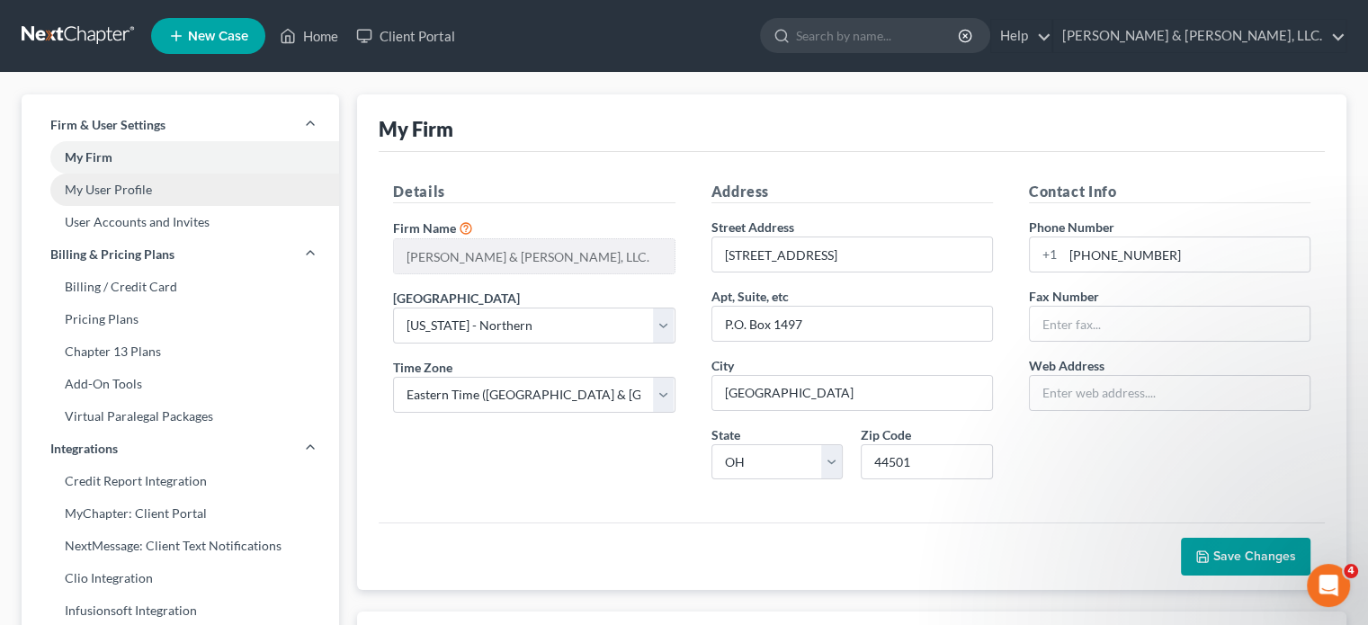
click at [126, 192] on link "My User Profile" at bounding box center [181, 190] width 318 height 32
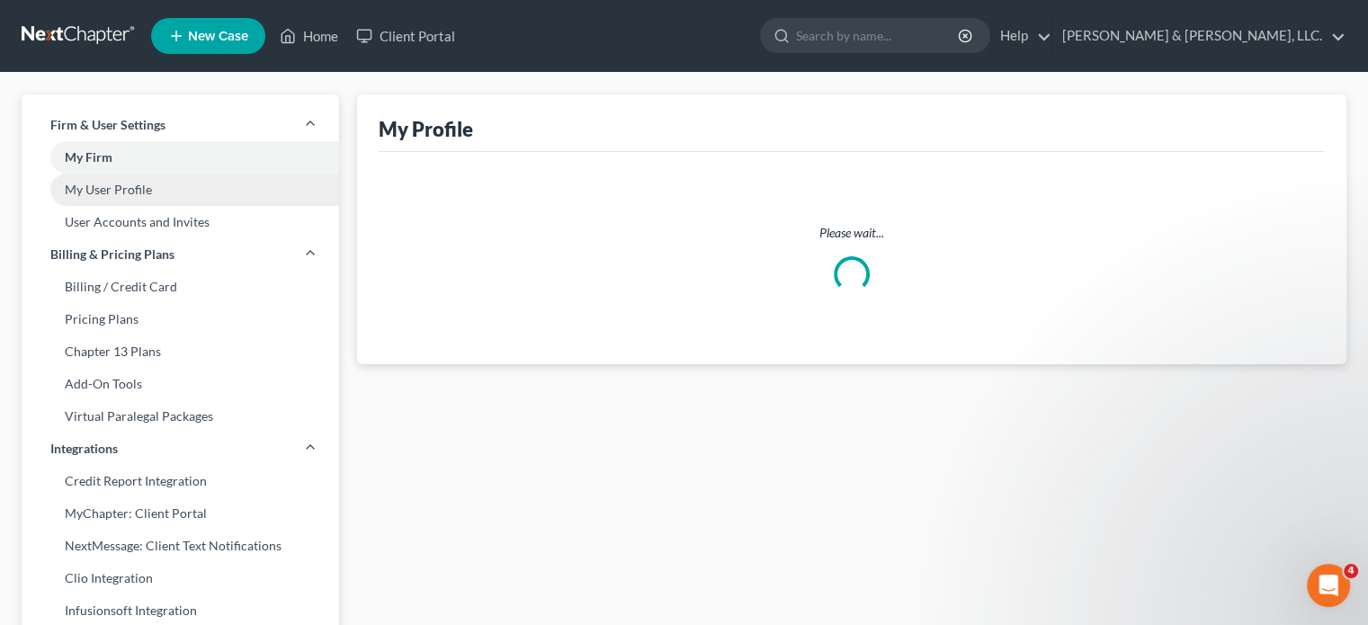
select select "36"
select select "assistant"
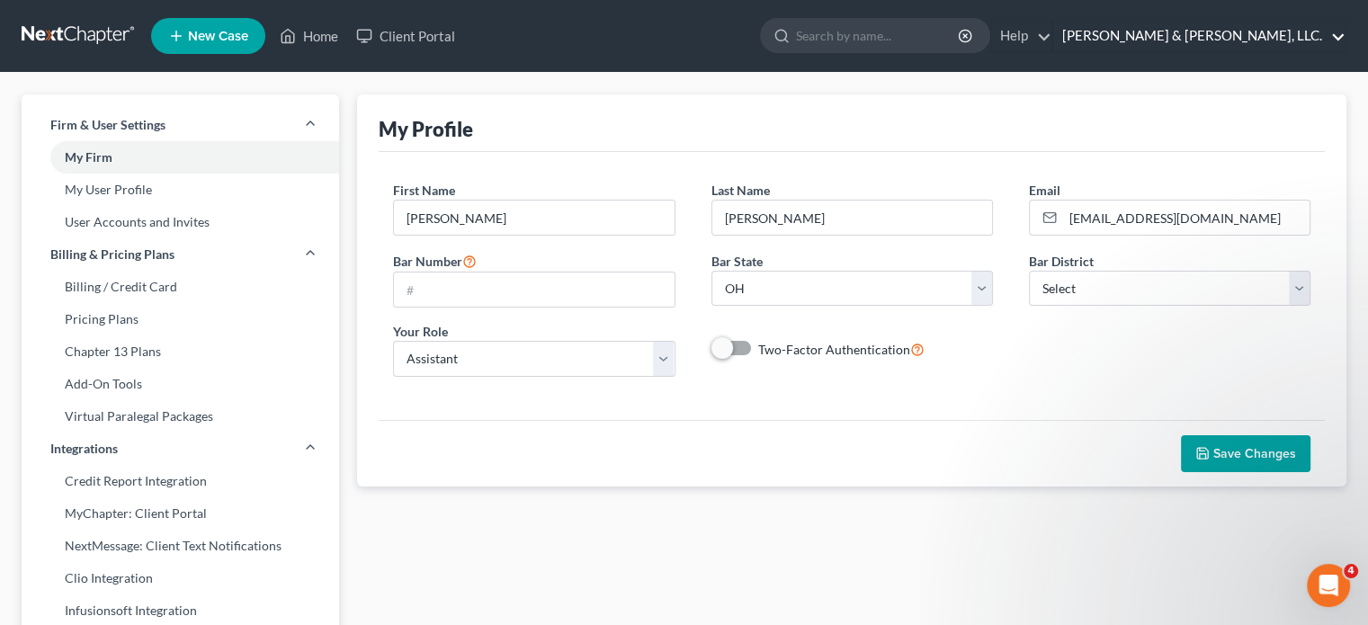
click at [1256, 37] on link "[PERSON_NAME] & [PERSON_NAME], LLC." at bounding box center [1199, 36] width 292 height 32
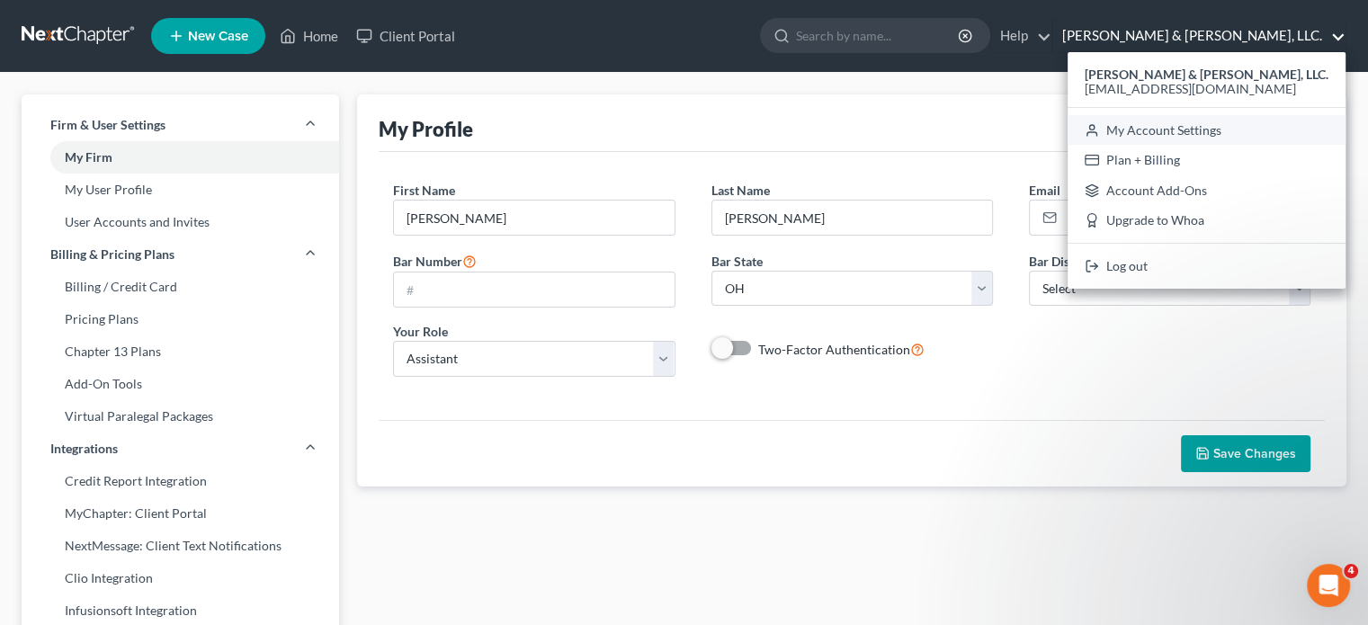
click at [1262, 130] on link "My Account Settings" at bounding box center [1207, 130] width 278 height 31
select select "61"
select select "24"
select select "36"
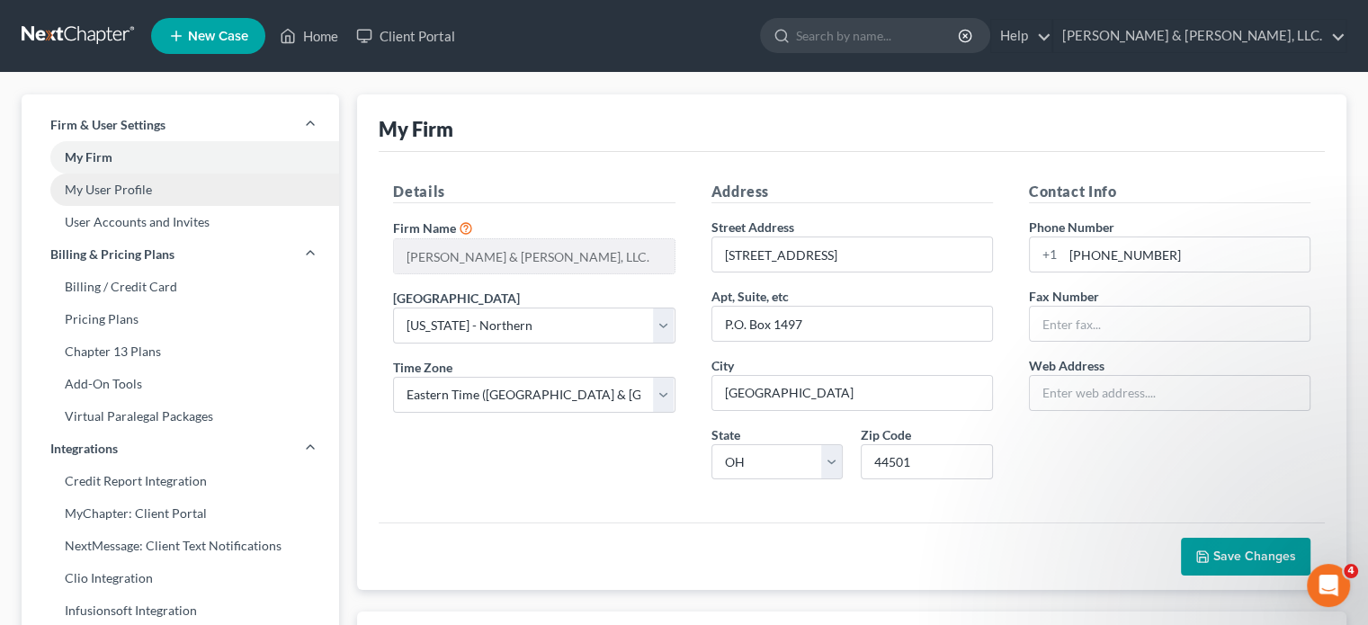
click at [110, 187] on link "My User Profile" at bounding box center [181, 190] width 318 height 32
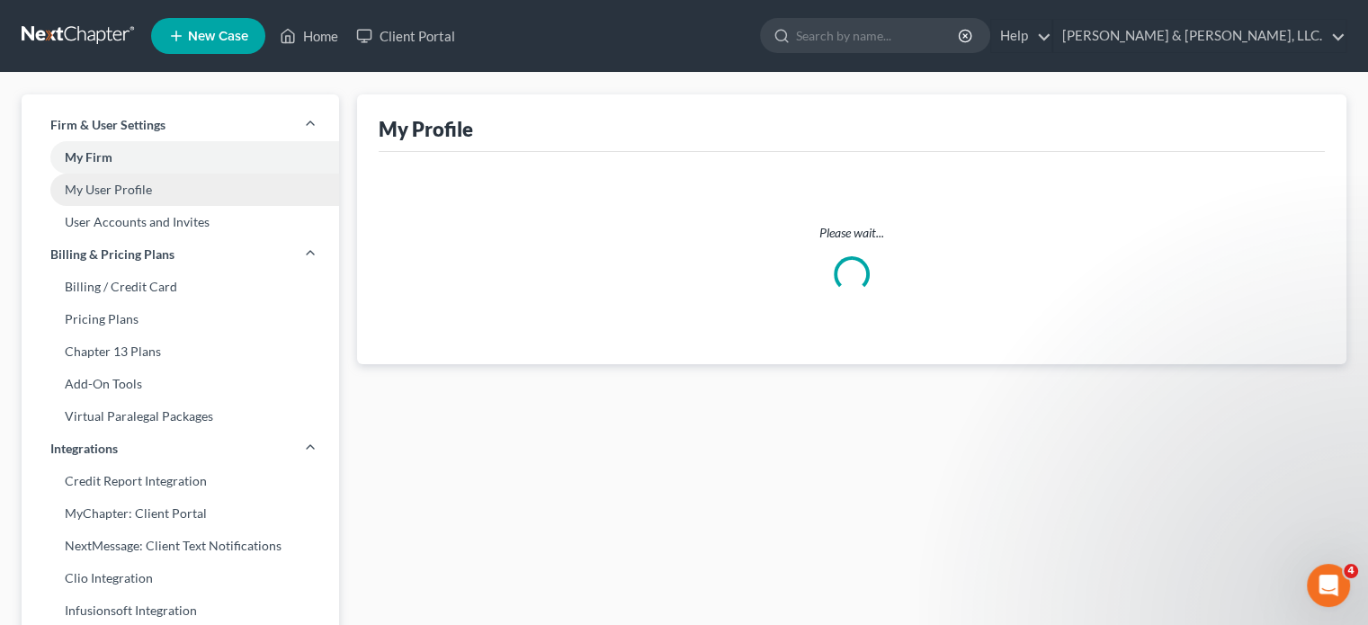
select select "36"
select select "assistant"
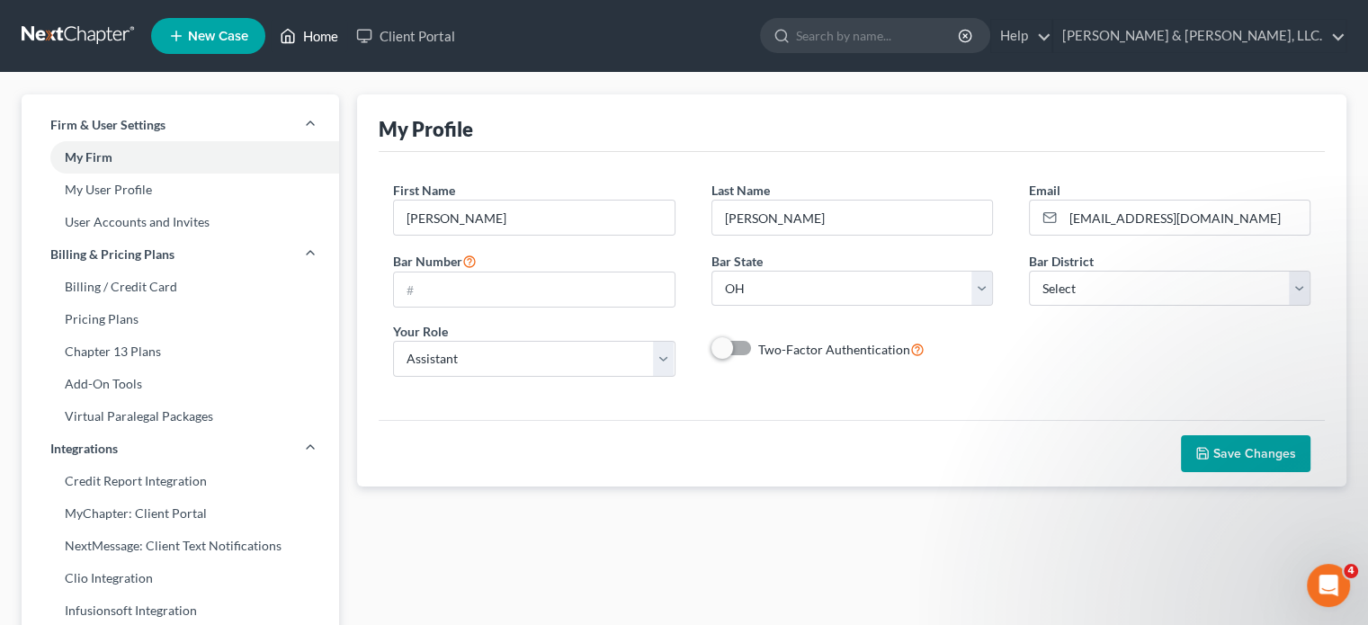
click at [308, 35] on link "Home" at bounding box center [309, 36] width 76 height 32
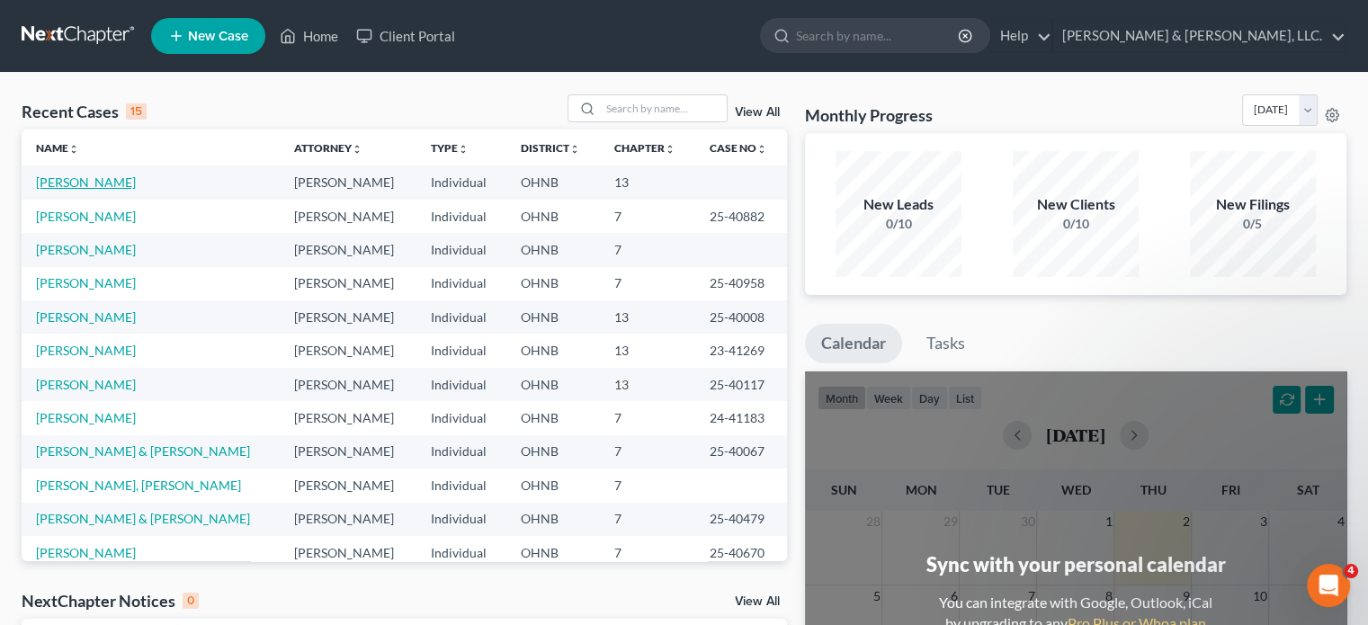
click at [85, 182] on link "[PERSON_NAME]" at bounding box center [86, 182] width 100 height 15
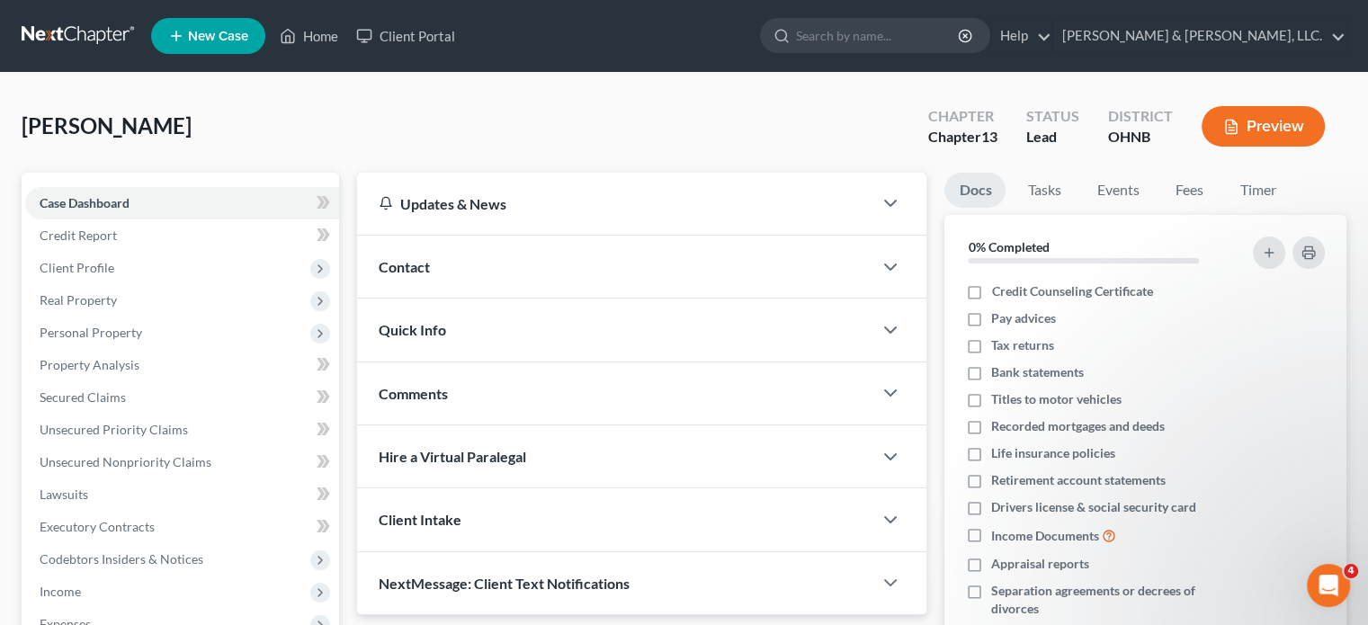
click at [241, 109] on div "[PERSON_NAME] Upgraded Chapter Chapter 13 Status [GEOGRAPHIC_DATA] [GEOGRAPHIC_…" at bounding box center [684, 133] width 1325 height 78
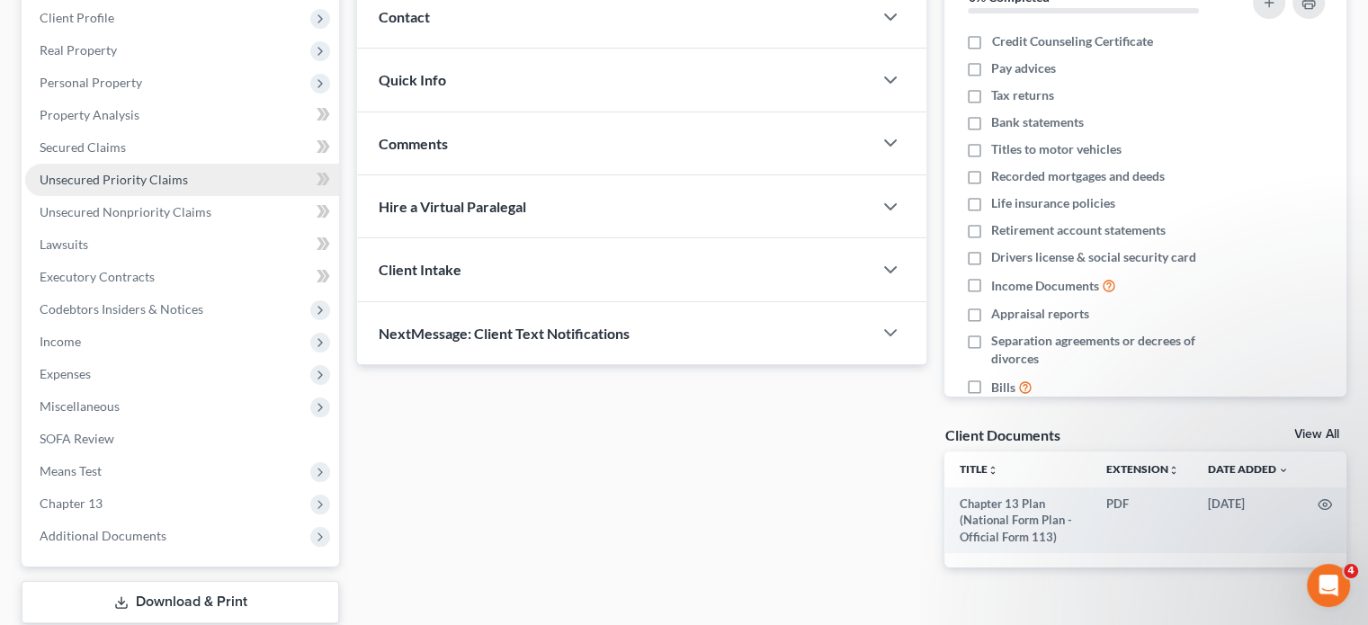
scroll to position [362, 0]
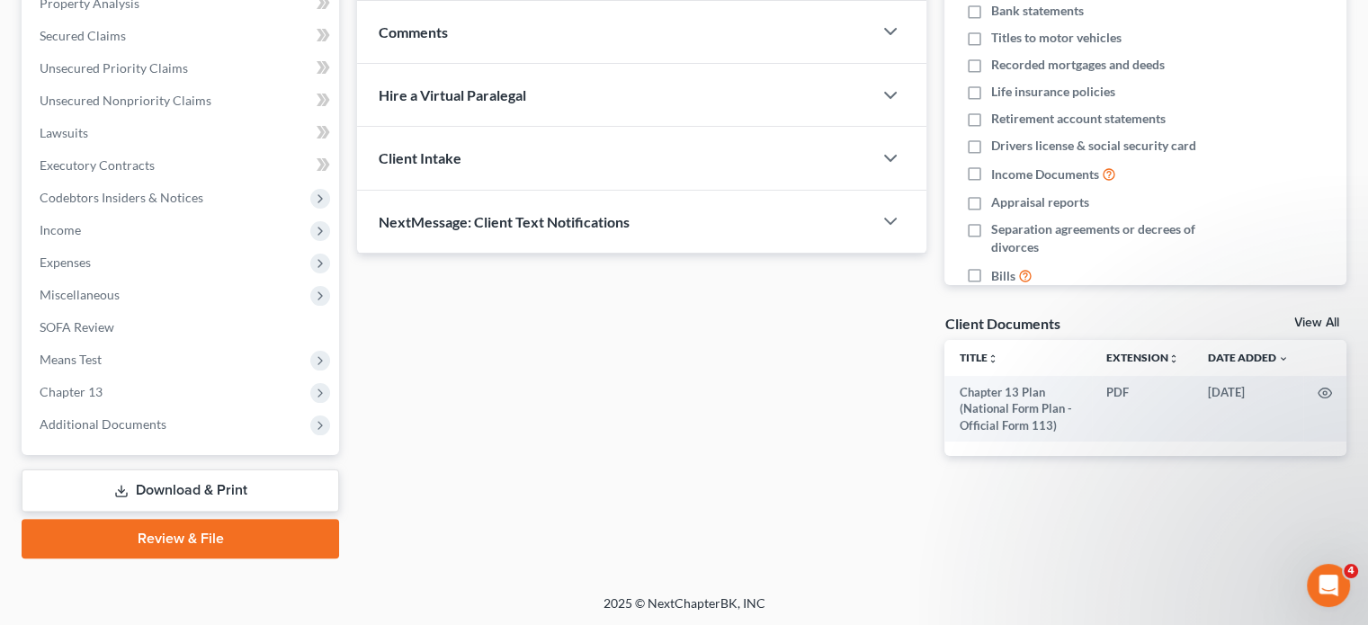
click at [176, 539] on link "Review & File" at bounding box center [181, 539] width 318 height 40
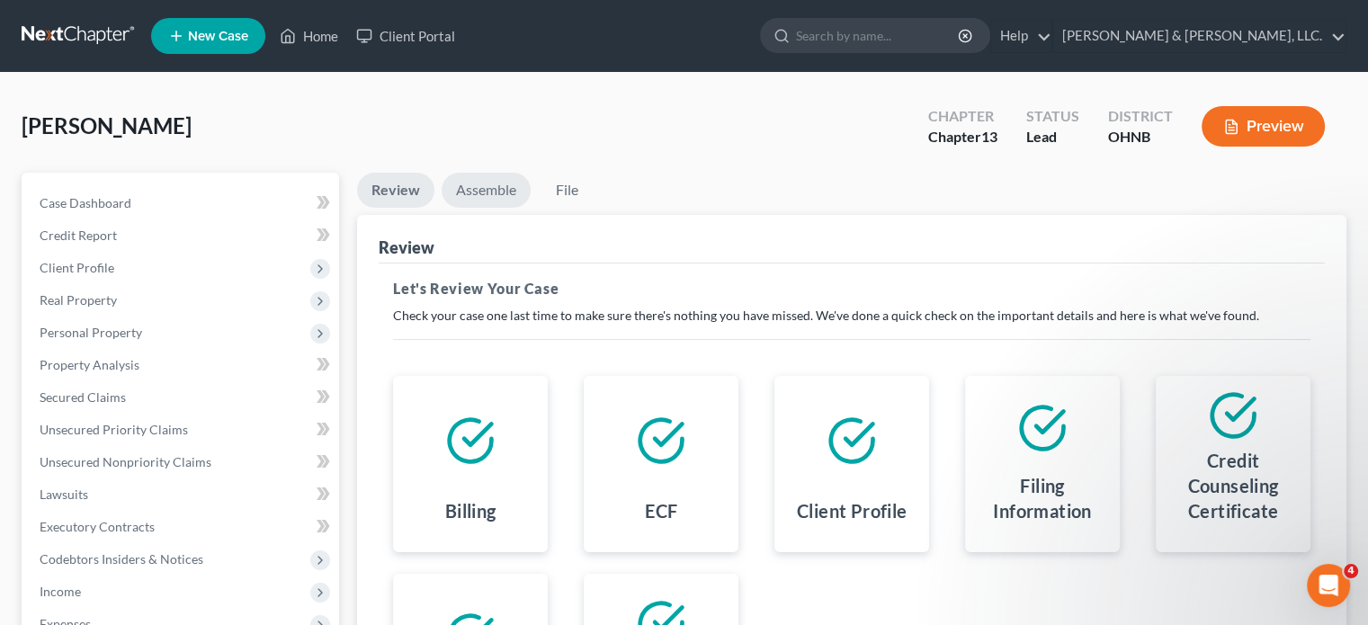
click at [459, 188] on link "Assemble" at bounding box center [486, 190] width 89 height 35
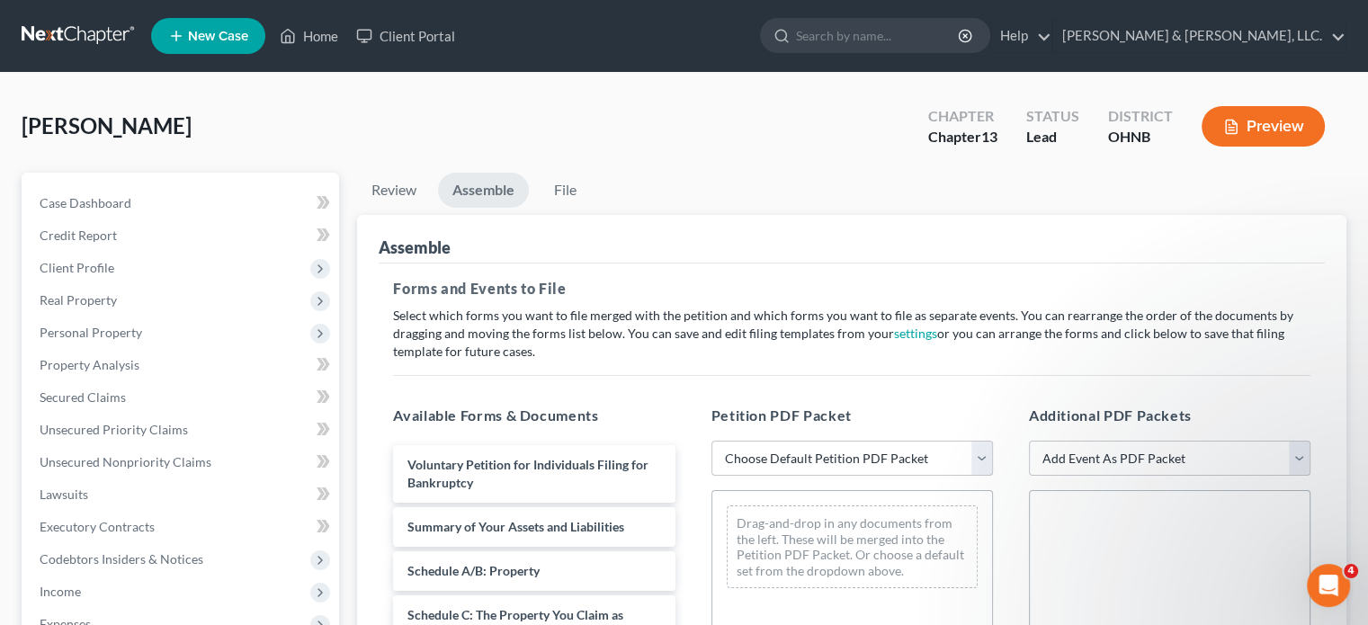
click at [978, 451] on select "Choose Default Petition PDF Packet Complete Bankruptcy Petition (all forms and …" at bounding box center [852, 459] width 282 height 36
select select "0"
click at [711, 441] on select "Choose Default Petition PDF Packet Complete Bankruptcy Petition (all forms and …" at bounding box center [852, 459] width 282 height 36
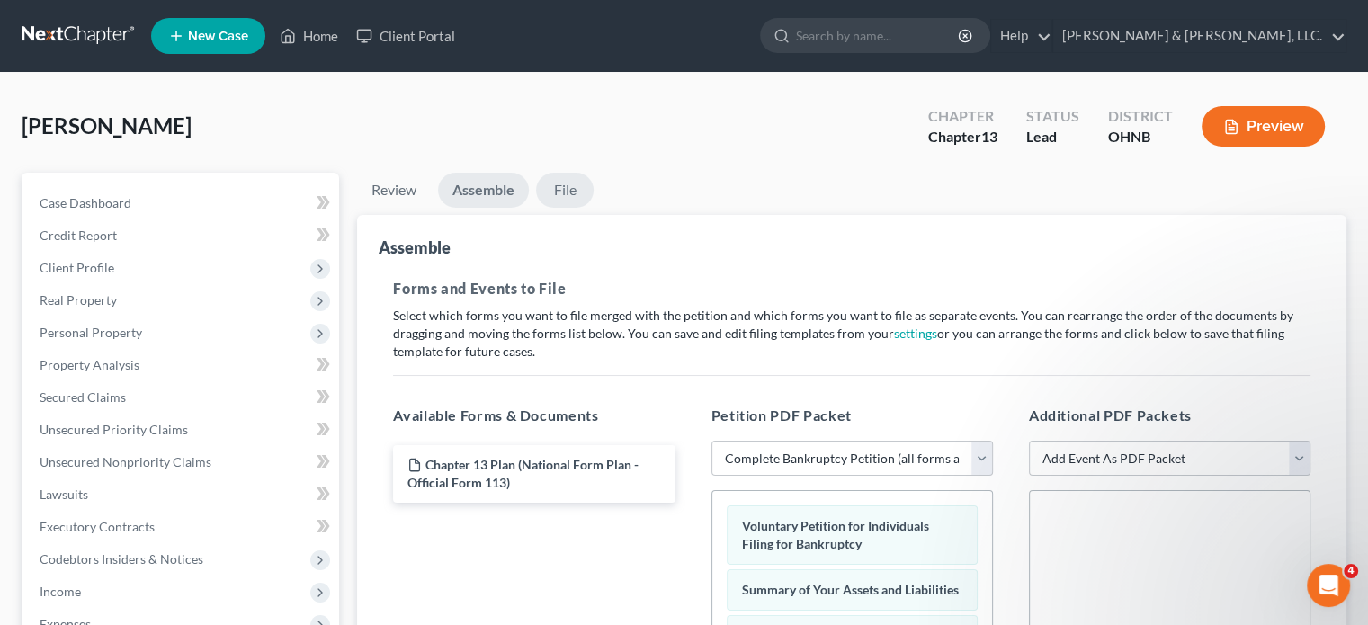
click at [556, 193] on link "File" at bounding box center [565, 190] width 58 height 35
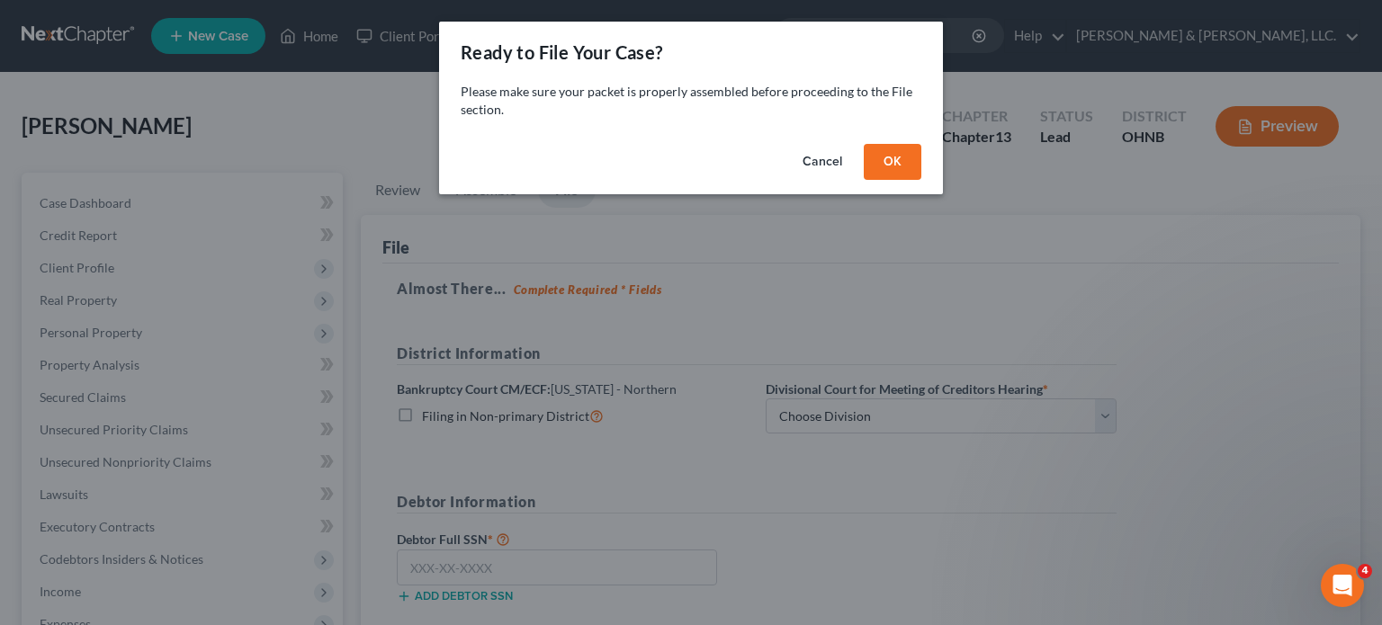
click at [890, 157] on button "OK" at bounding box center [893, 162] width 58 height 36
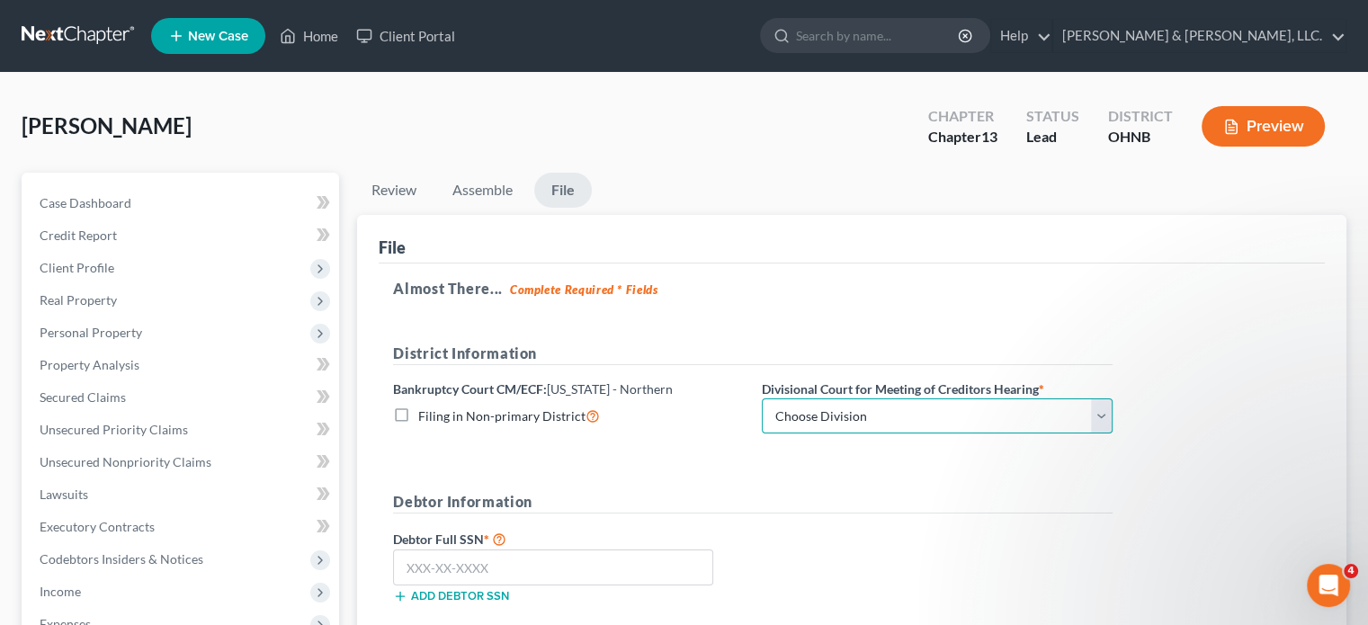
click at [787, 415] on select "Choose Division Akron [GEOGRAPHIC_DATA] [GEOGRAPHIC_DATA] [GEOGRAPHIC_DATA] [GE…" at bounding box center [937, 416] width 351 height 36
select select "4"
click at [762, 398] on select "Choose Division Akron [GEOGRAPHIC_DATA] [GEOGRAPHIC_DATA] [GEOGRAPHIC_DATA] [GE…" at bounding box center [937, 416] width 351 height 36
click at [512, 564] on input "text" at bounding box center [553, 568] width 320 height 36
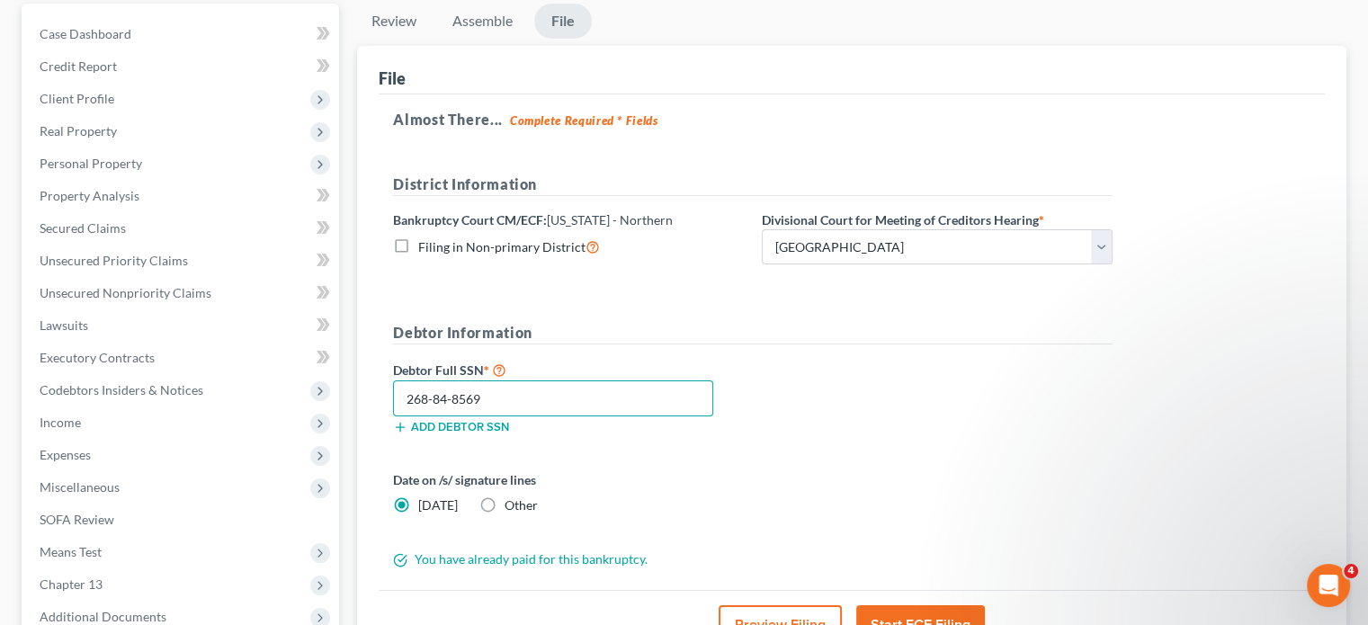
scroll to position [180, 0]
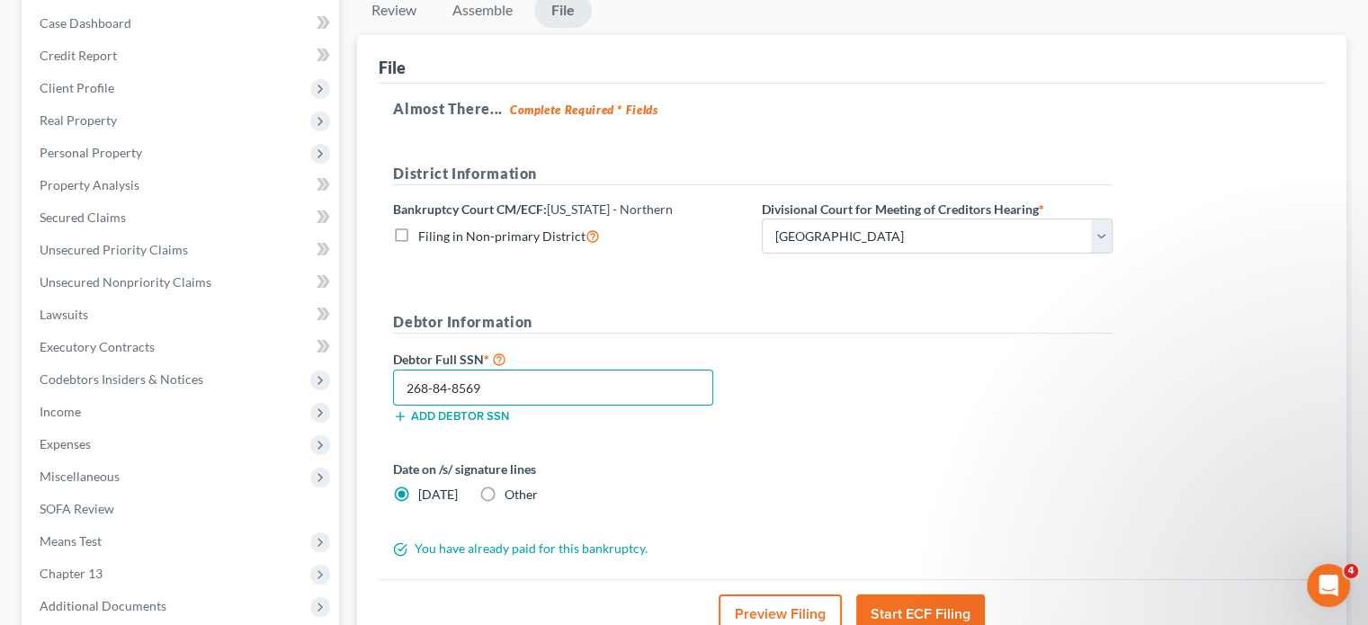
type input "268-84-8569"
click at [505, 494] on label "Other" at bounding box center [521, 495] width 33 height 18
click at [512, 494] on input "Other" at bounding box center [518, 492] width 12 height 12
radio input "true"
radio input "false"
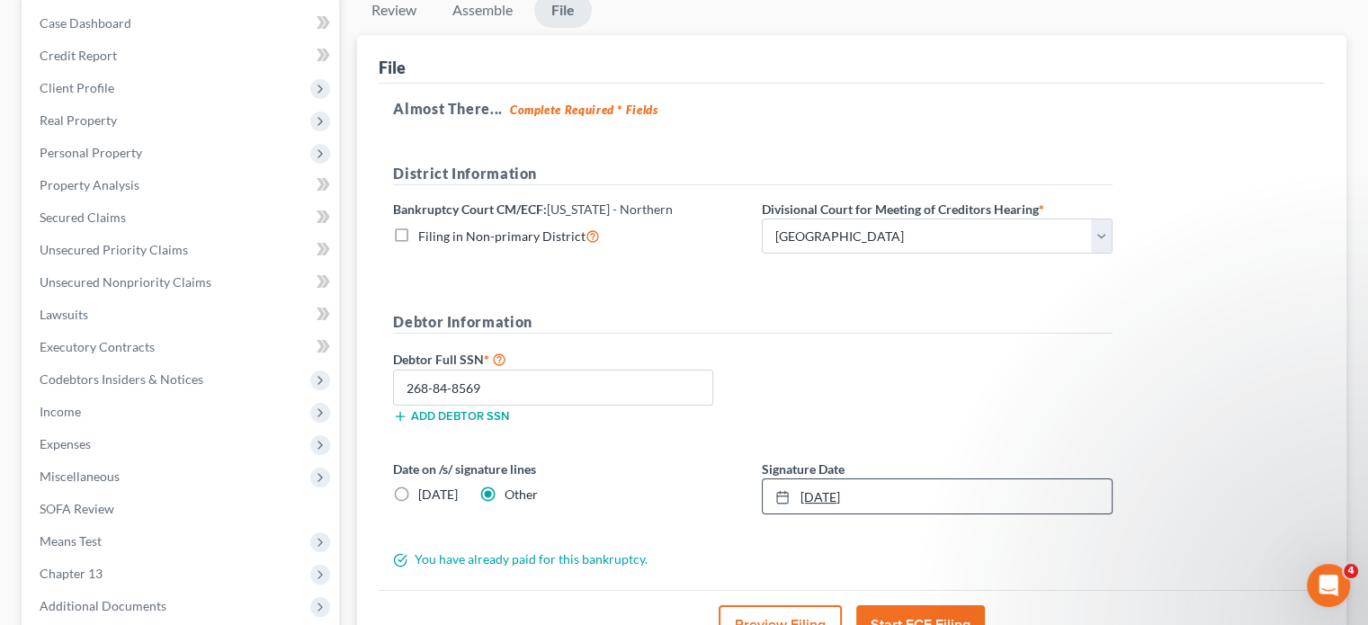
type input "[DATE]"
click at [802, 495] on link "[DATE]" at bounding box center [937, 496] width 349 height 34
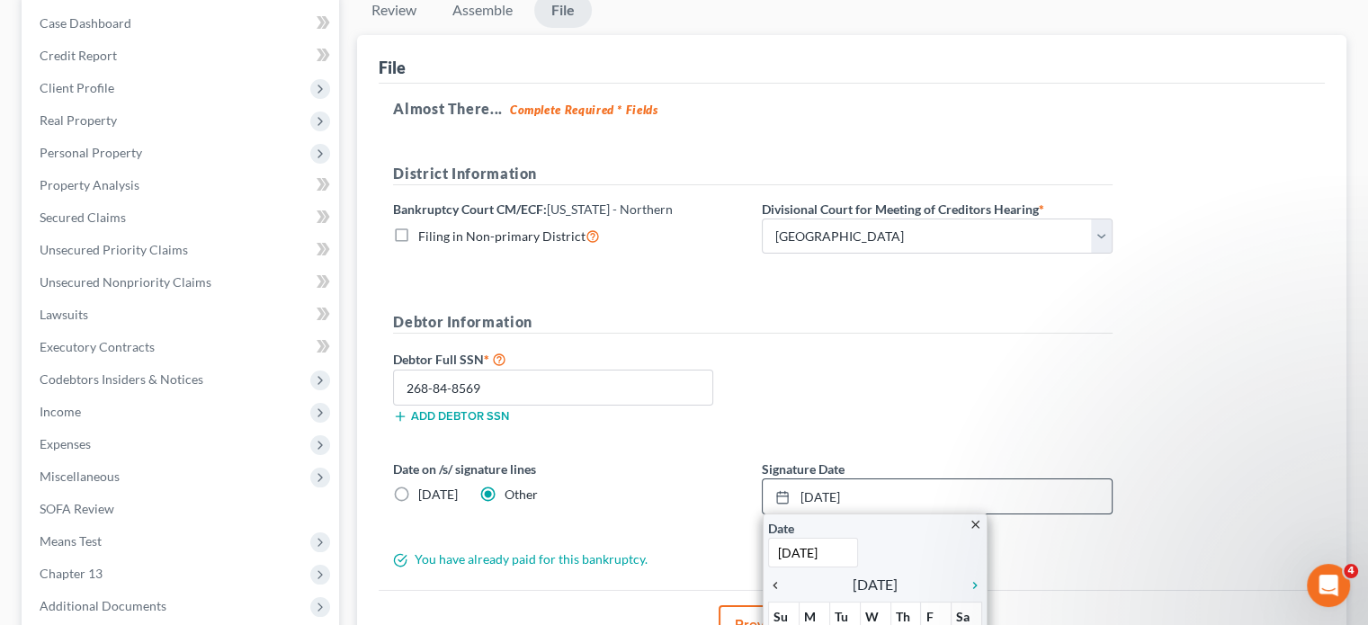
click at [774, 583] on icon "chevron_left" at bounding box center [779, 585] width 23 height 14
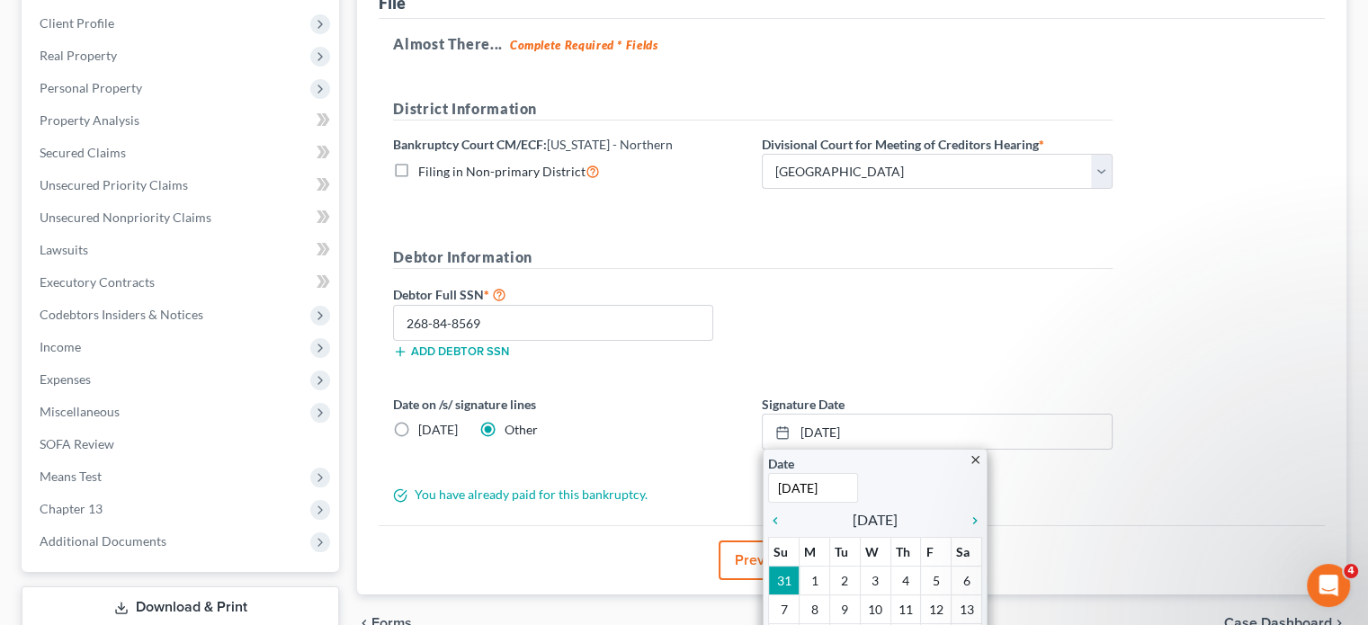
scroll to position [360, 0]
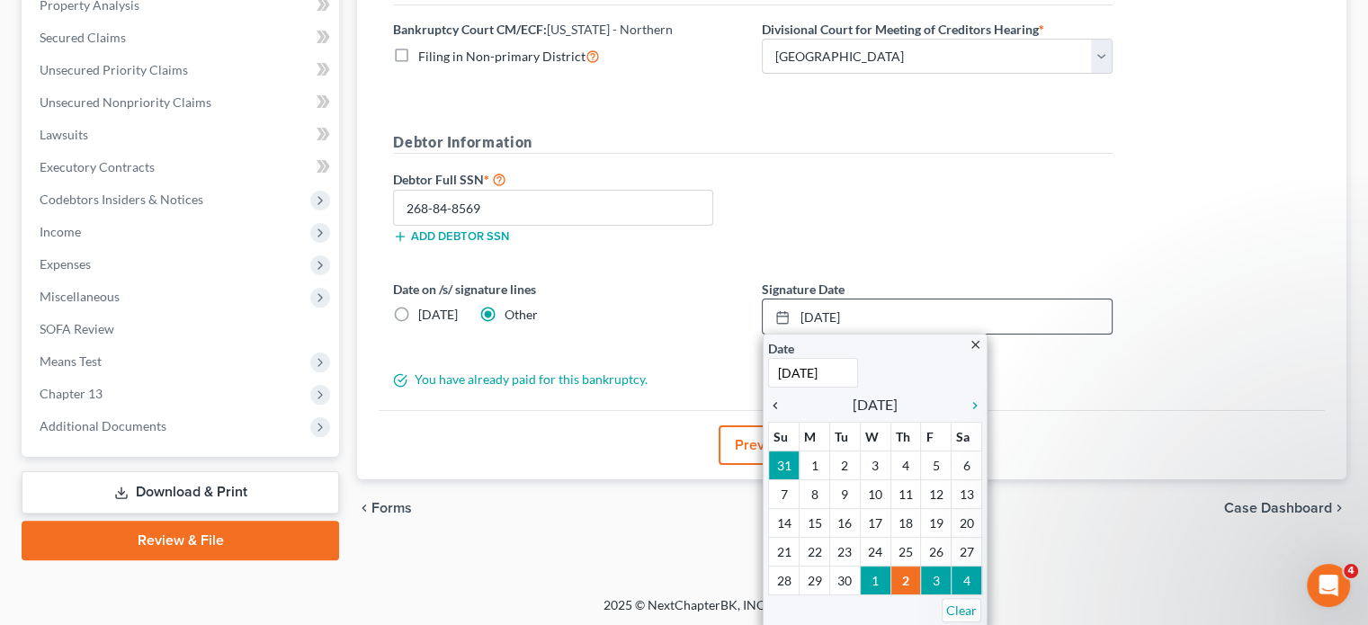
click at [775, 406] on icon "chevron_left" at bounding box center [779, 405] width 23 height 14
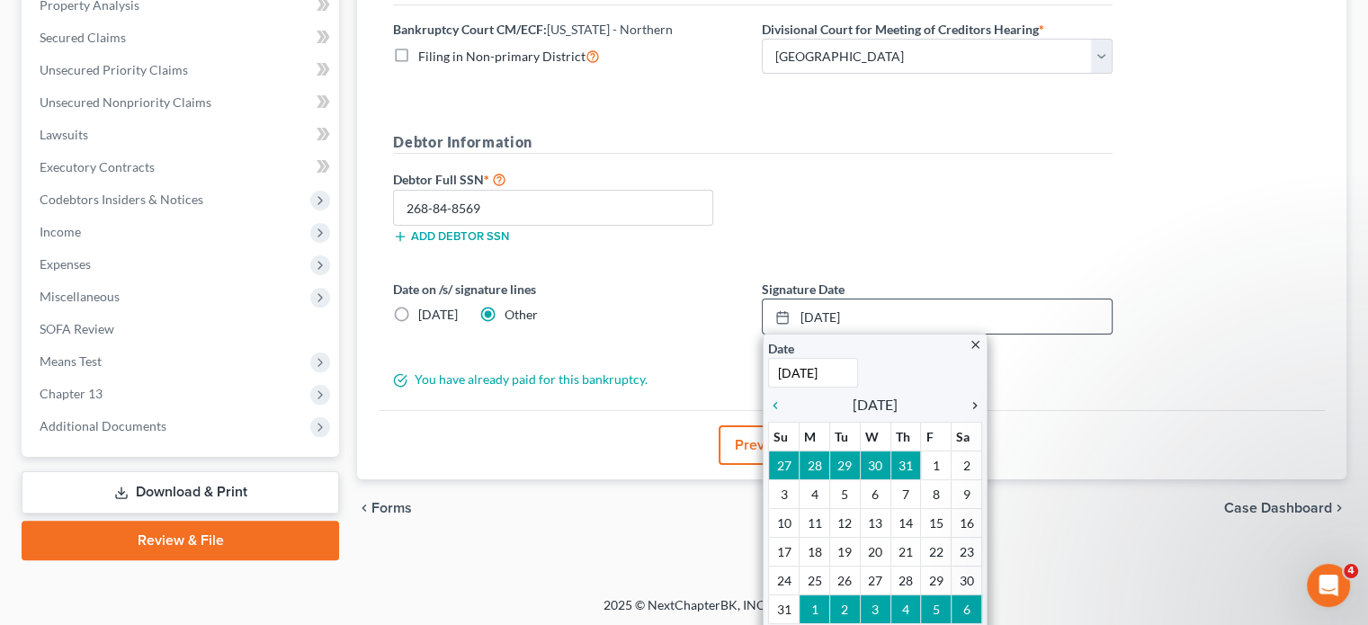
click at [973, 406] on icon "chevron_right" at bounding box center [970, 405] width 23 height 14
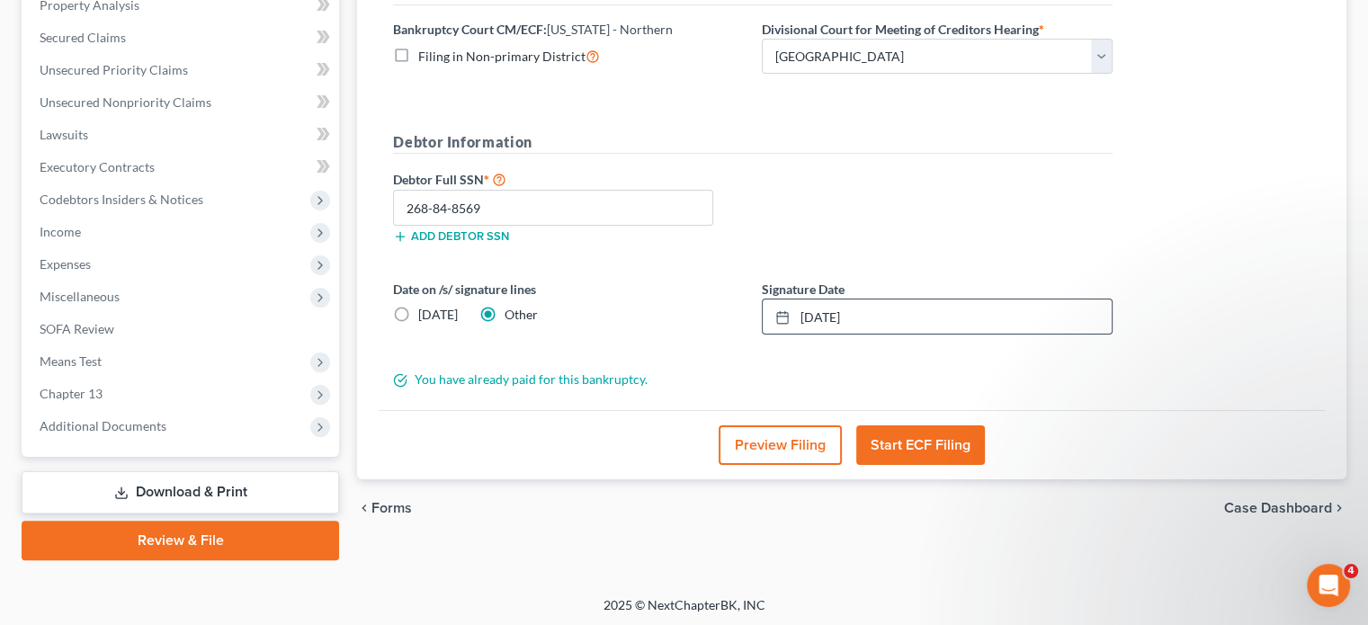
click at [922, 445] on button "Start ECF Filing" at bounding box center [920, 445] width 129 height 40
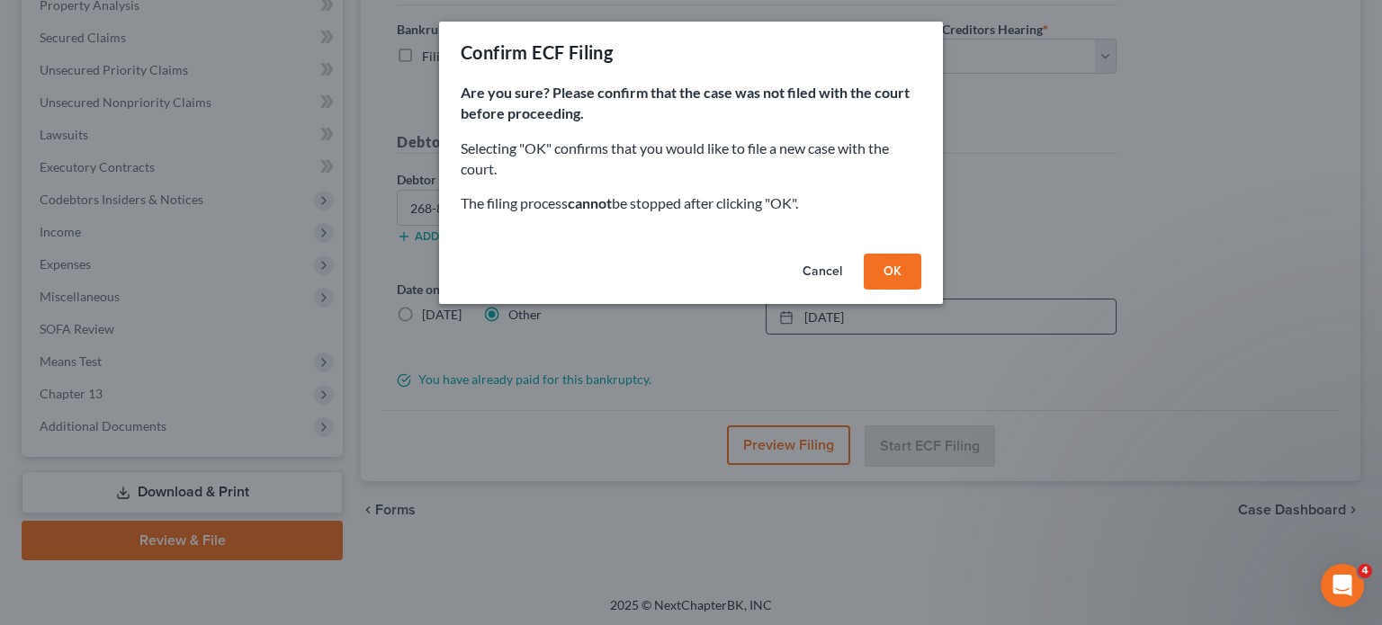
click at [806, 266] on button "Cancel" at bounding box center [822, 272] width 68 height 36
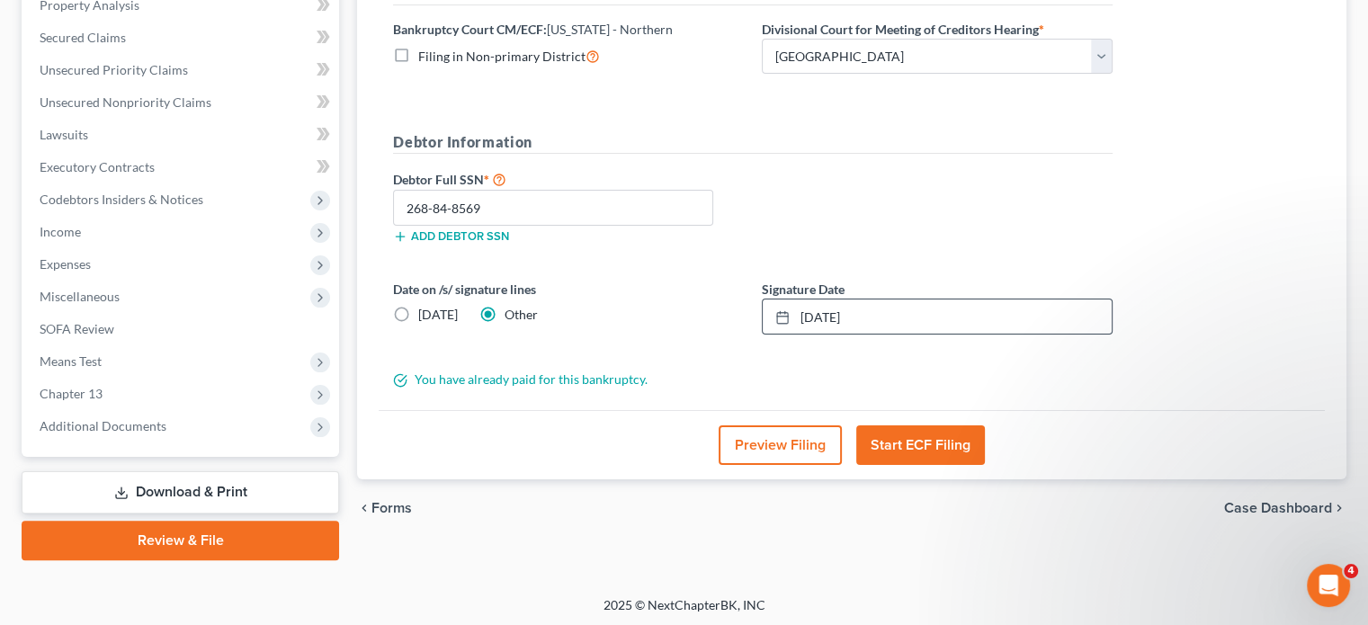
click at [907, 444] on button "Start ECF Filing" at bounding box center [920, 445] width 129 height 40
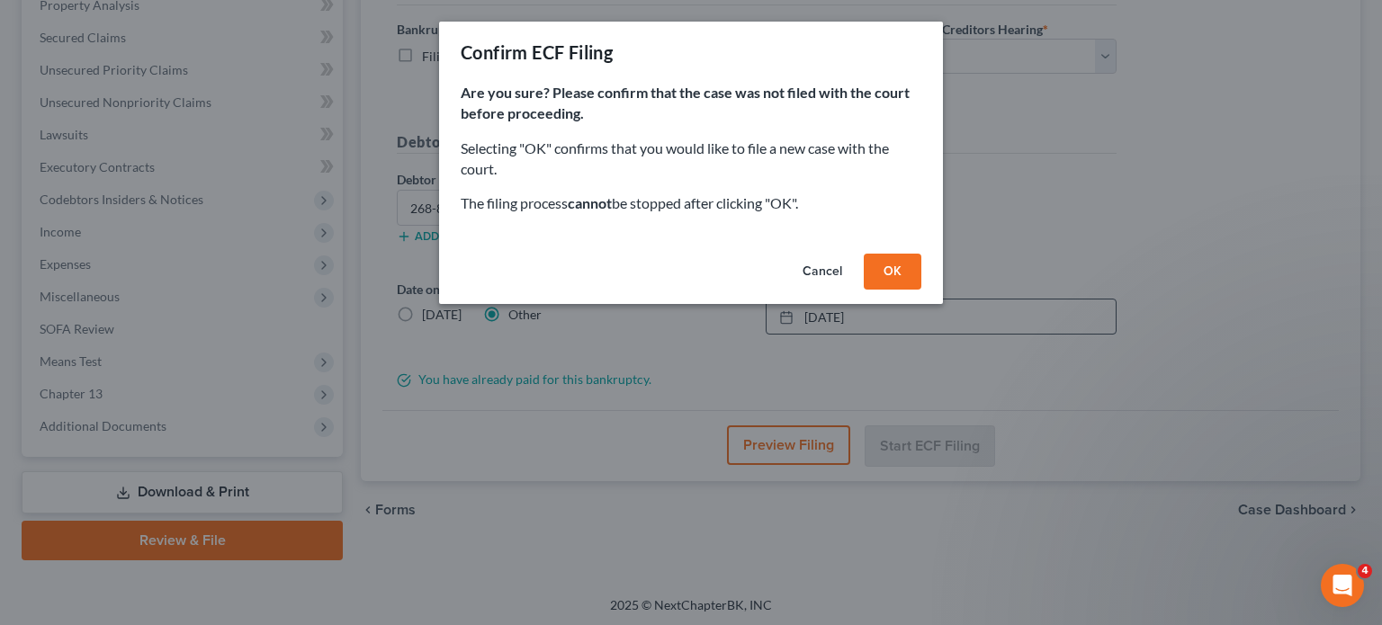
click at [886, 273] on button "OK" at bounding box center [893, 272] width 58 height 36
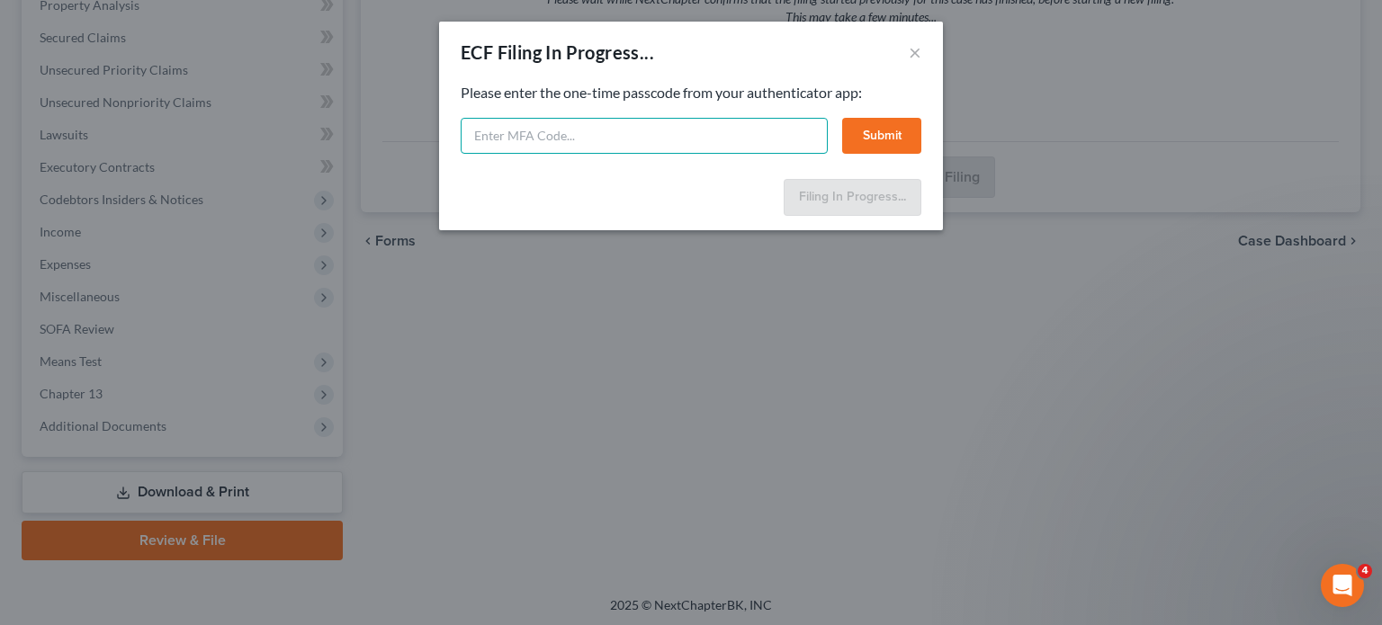
click at [484, 129] on input "text" at bounding box center [644, 136] width 367 height 36
type input "033425"
click at [856, 139] on button "Submit" at bounding box center [881, 136] width 79 height 36
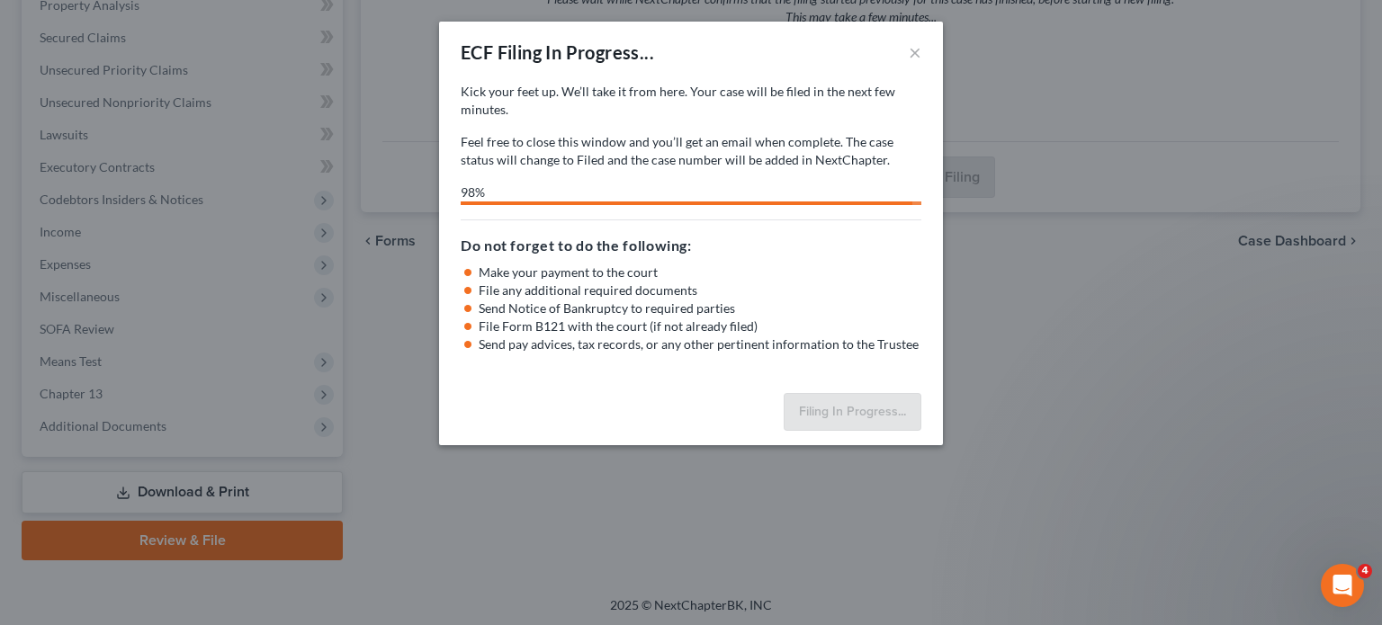
select select "4"
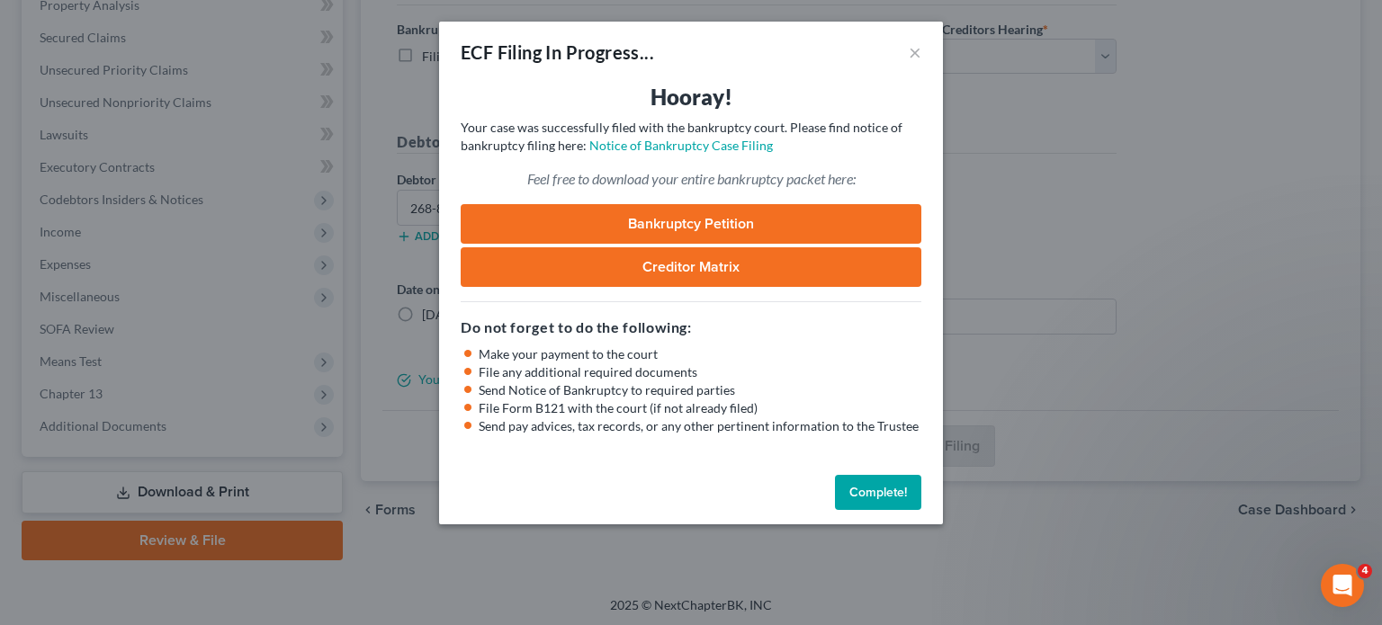
click at [708, 218] on link "Bankruptcy Petition" at bounding box center [691, 224] width 461 height 40
click at [880, 491] on button "Complete!" at bounding box center [878, 493] width 86 height 36
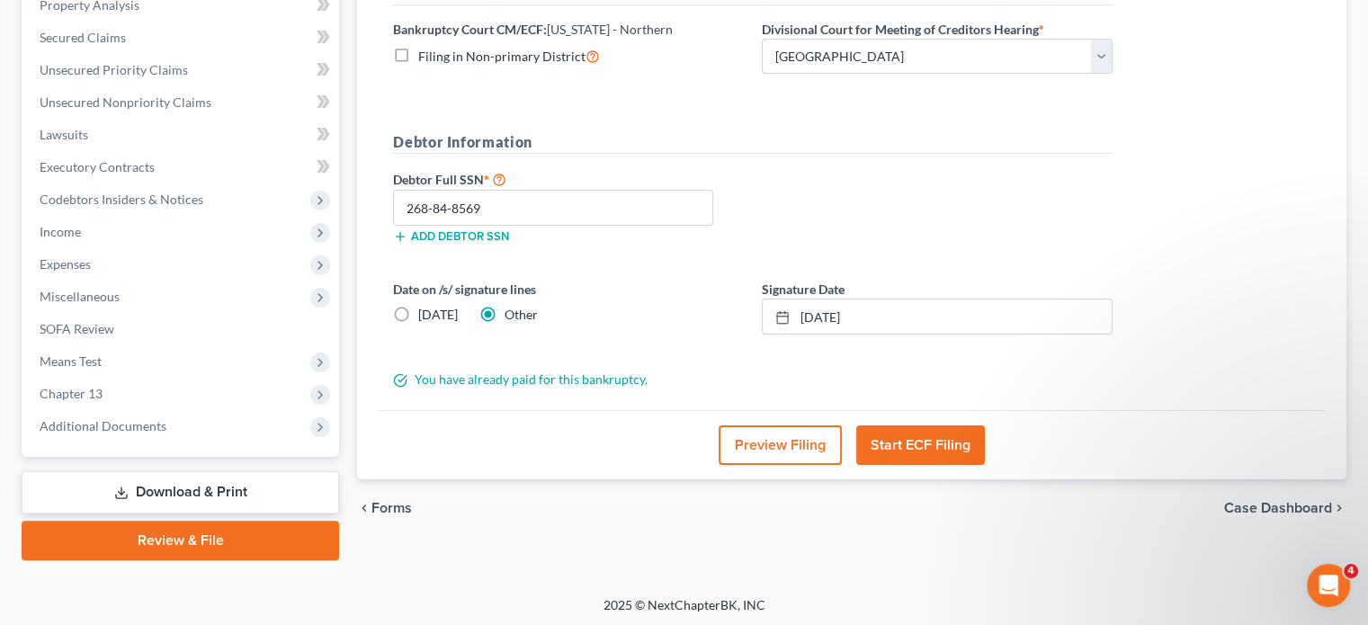
scroll to position [180, 0]
